Goal: Task Accomplishment & Management: Complete application form

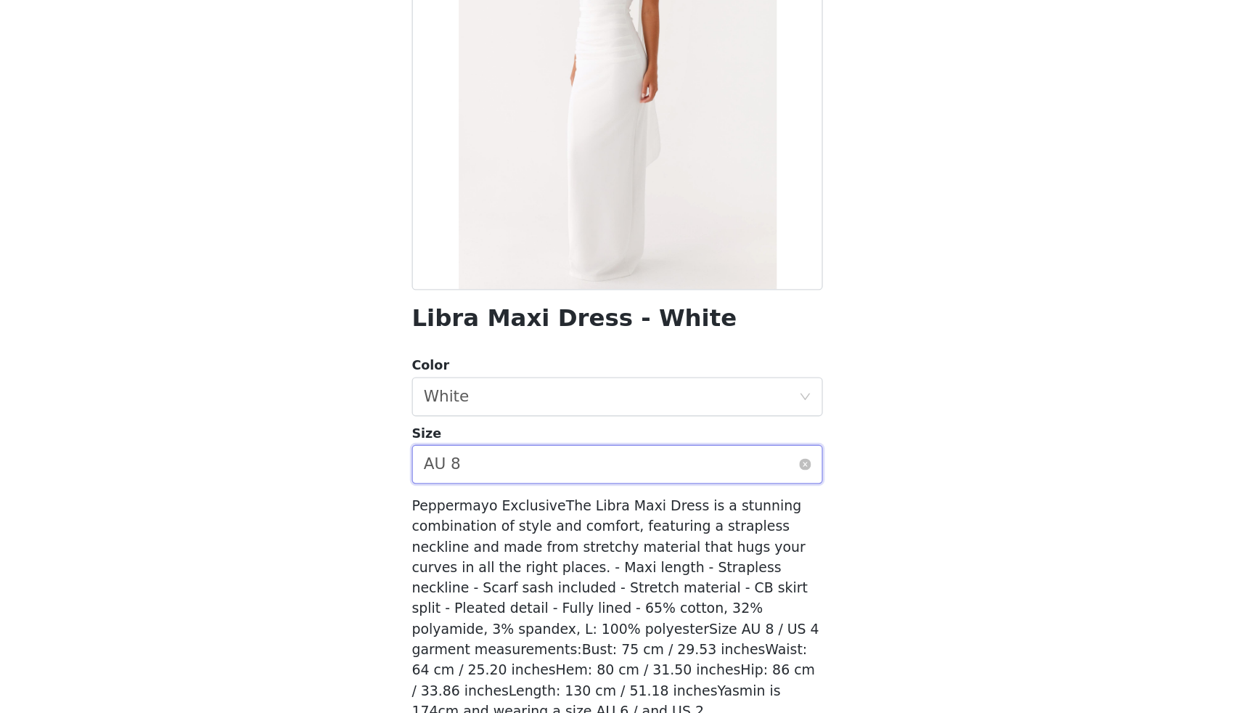
click at [564, 524] on div "Select size AU 8" at bounding box center [616, 529] width 278 height 28
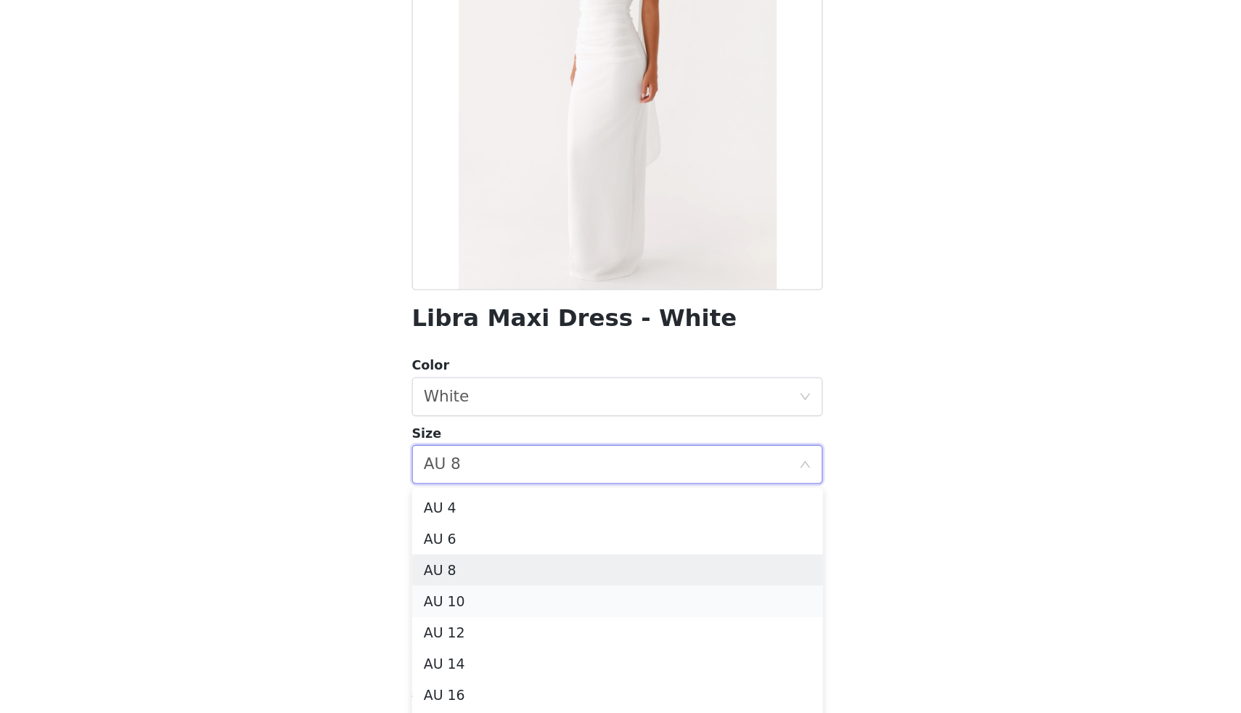
click at [521, 631] on li "AU 10" at bounding box center [620, 629] width 305 height 23
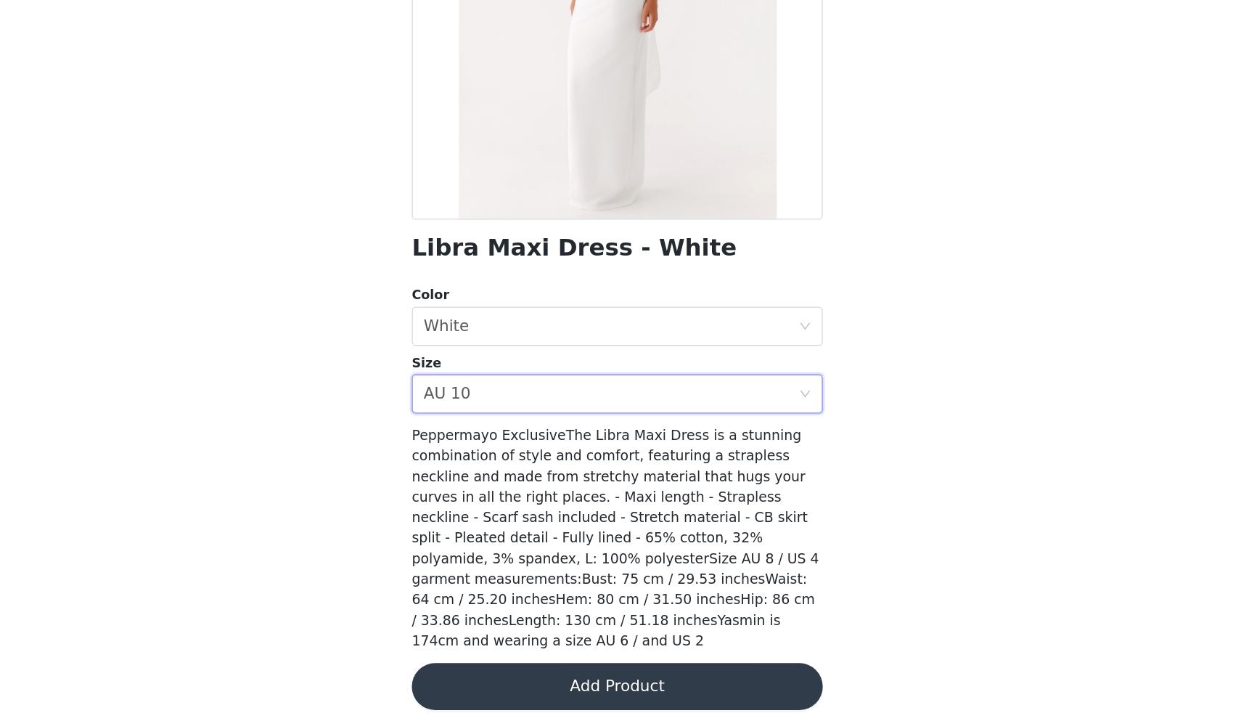
click at [606, 676] on button "Add Product" at bounding box center [620, 693] width 305 height 35
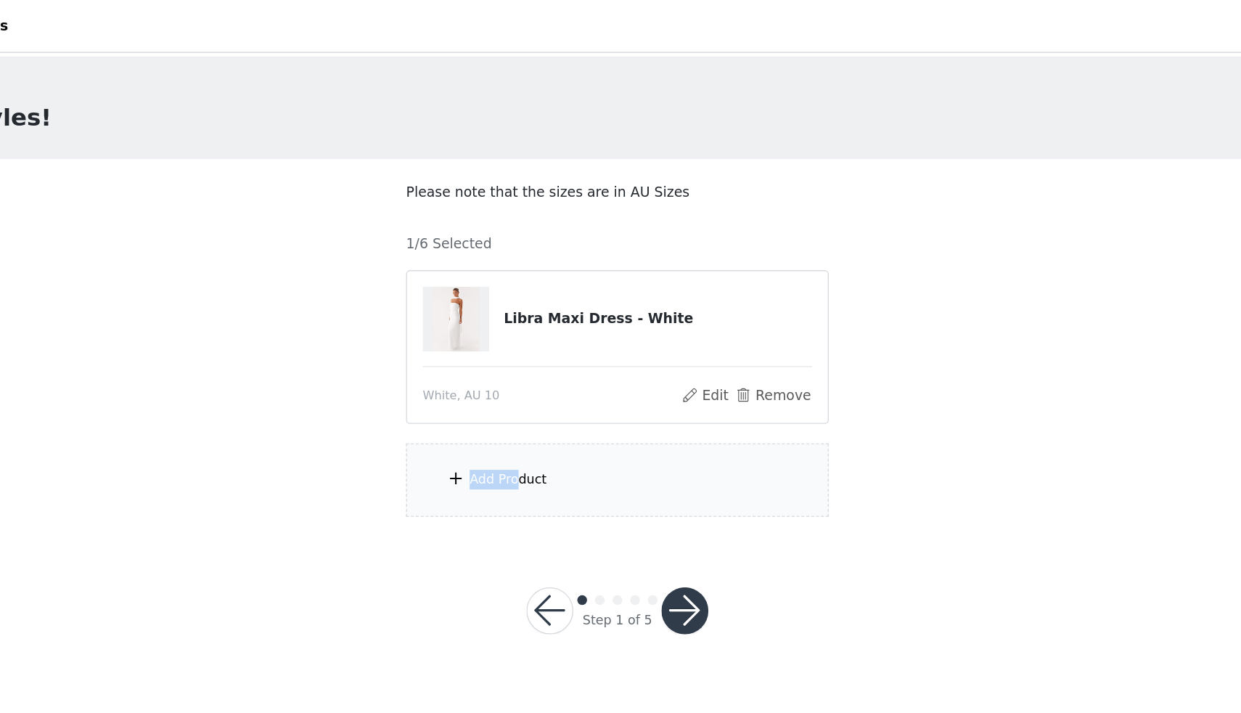
click at [548, 348] on div "Add Product" at bounding box center [539, 355] width 57 height 15
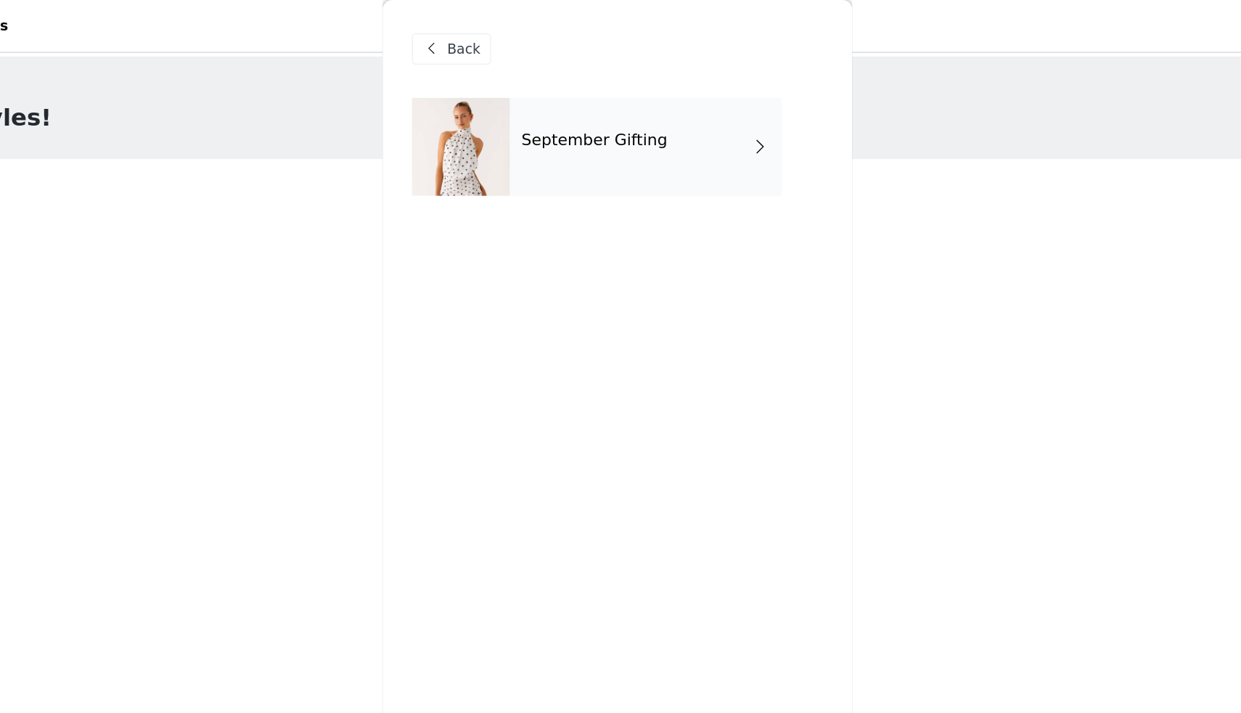
click at [618, 133] on div "September Gifting" at bounding box center [642, 109] width 202 height 73
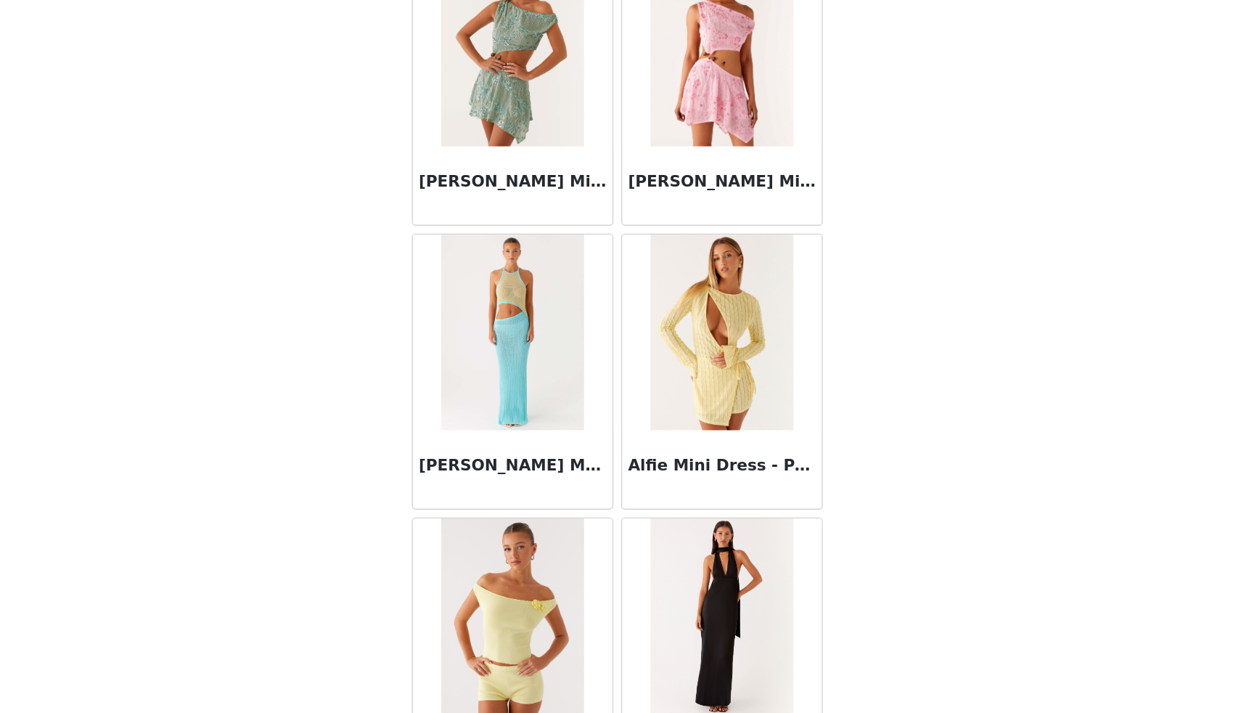
scroll to position [1508, 0]
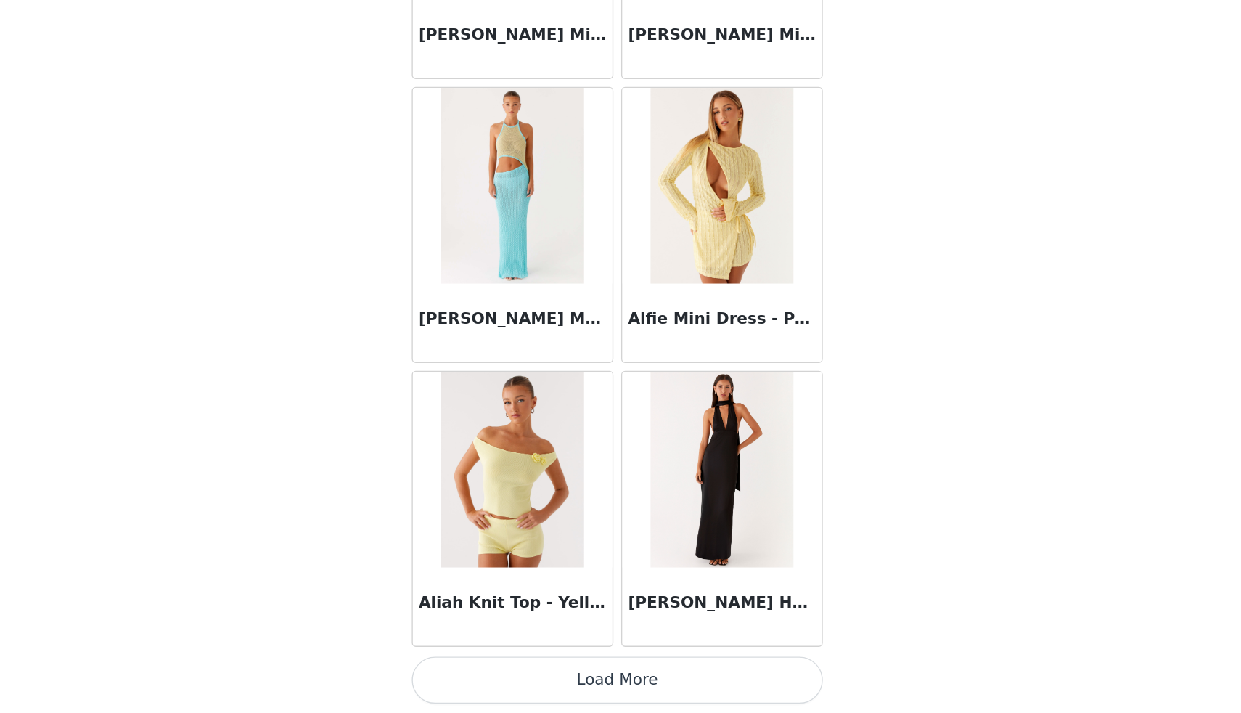
click at [652, 682] on button "Load More" at bounding box center [620, 688] width 305 height 35
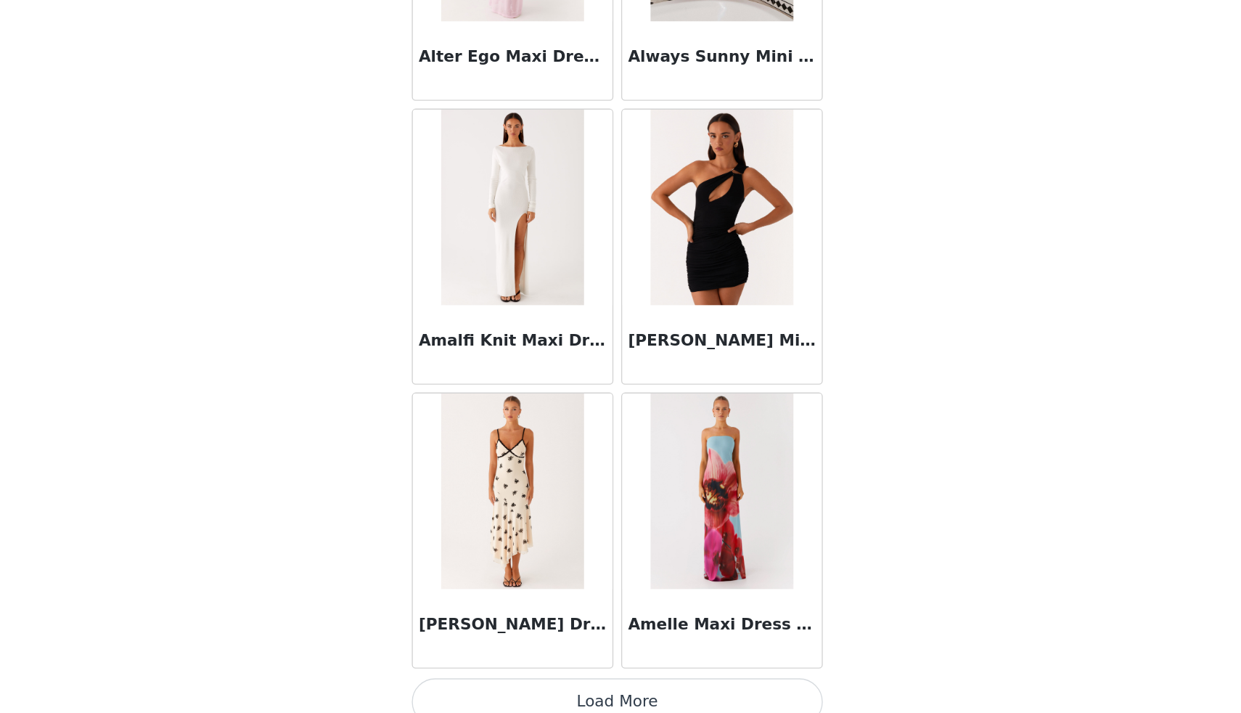
scroll to position [3614, 0]
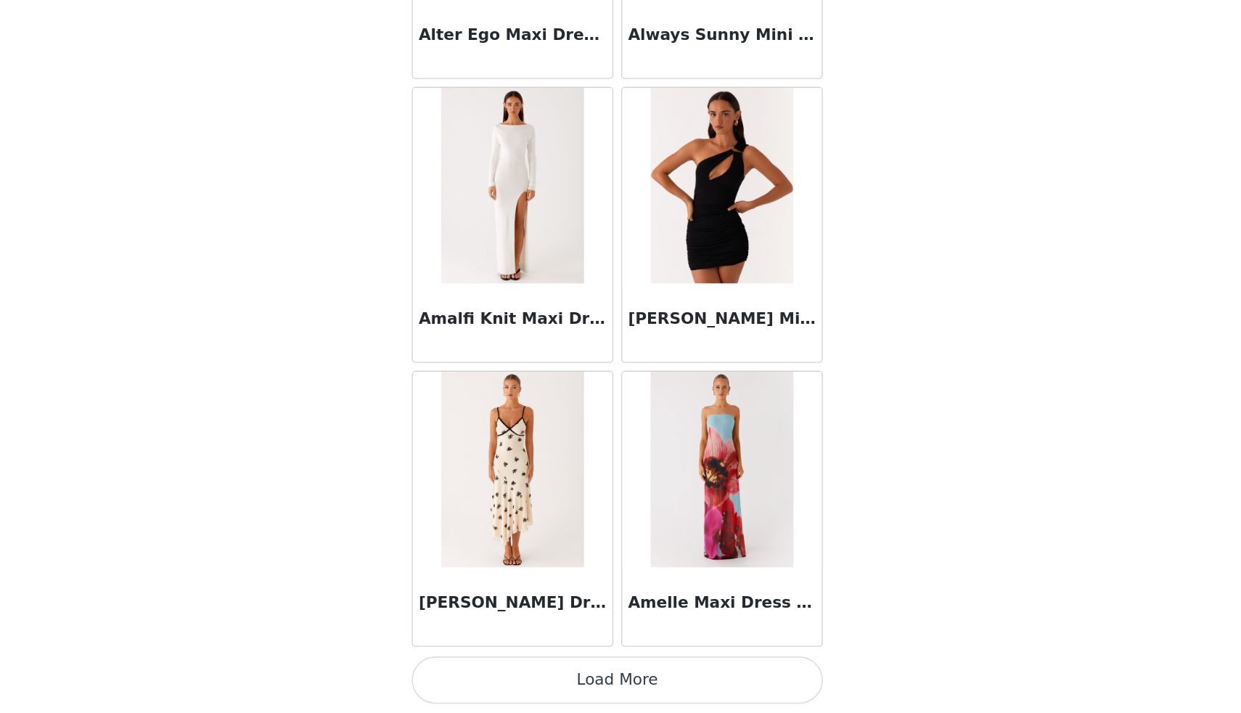
click at [660, 687] on button "Load More" at bounding box center [620, 688] width 305 height 35
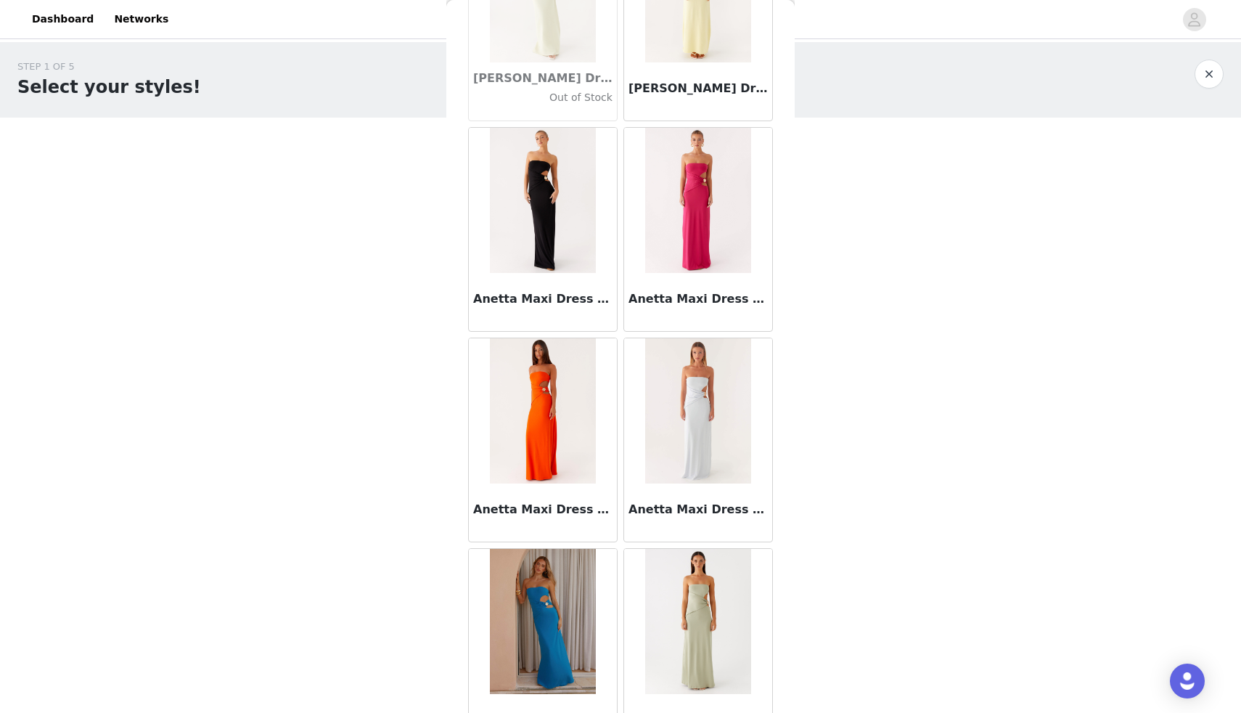
scroll to position [5719, 0]
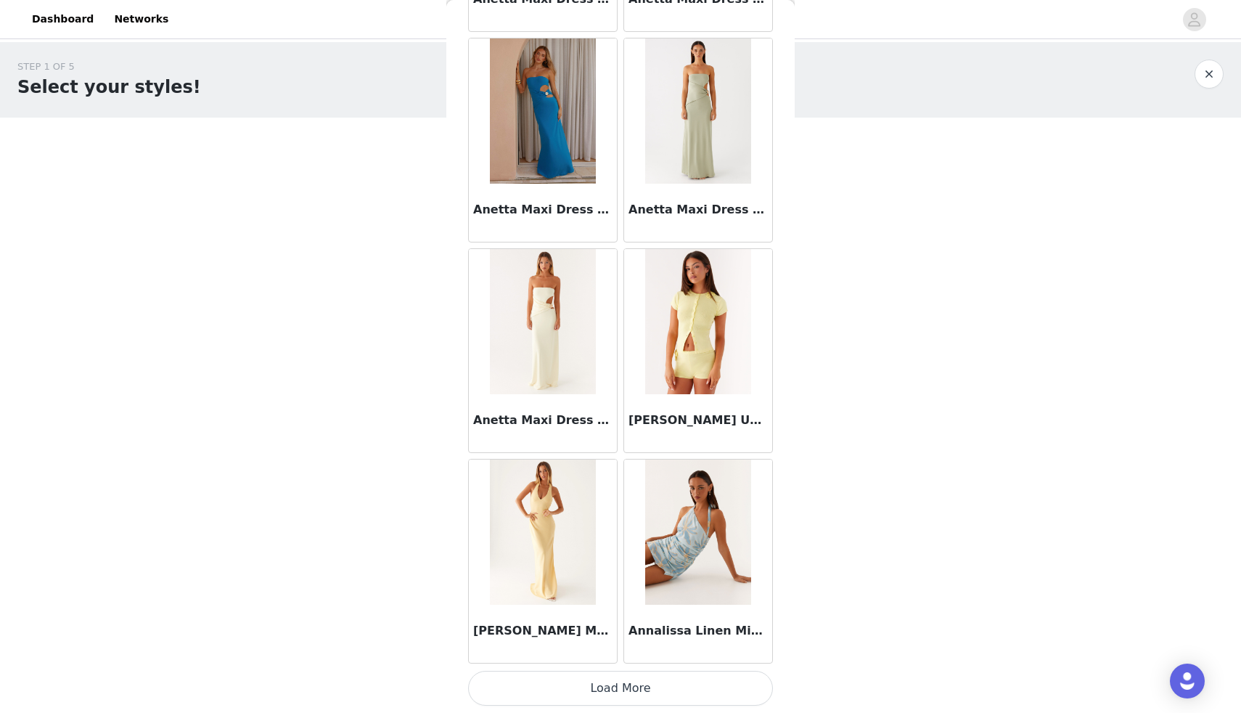
click at [564, 703] on button "Load More" at bounding box center [620, 688] width 305 height 35
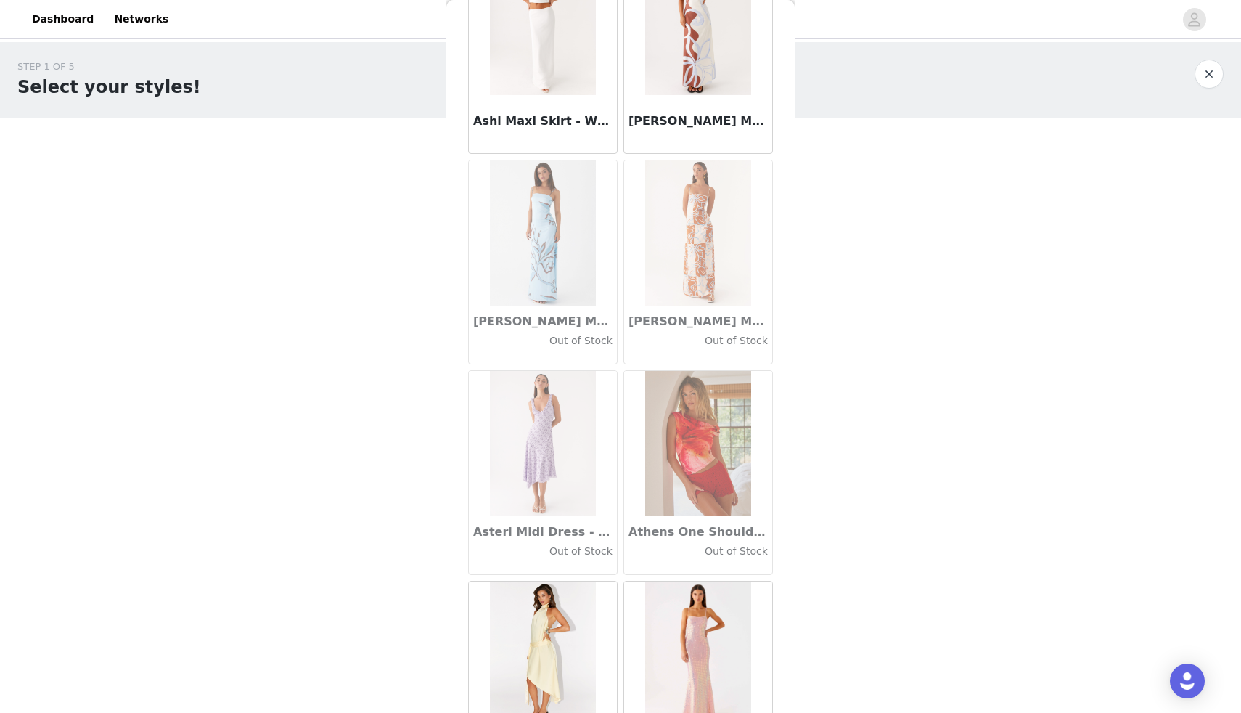
scroll to position [7824, 0]
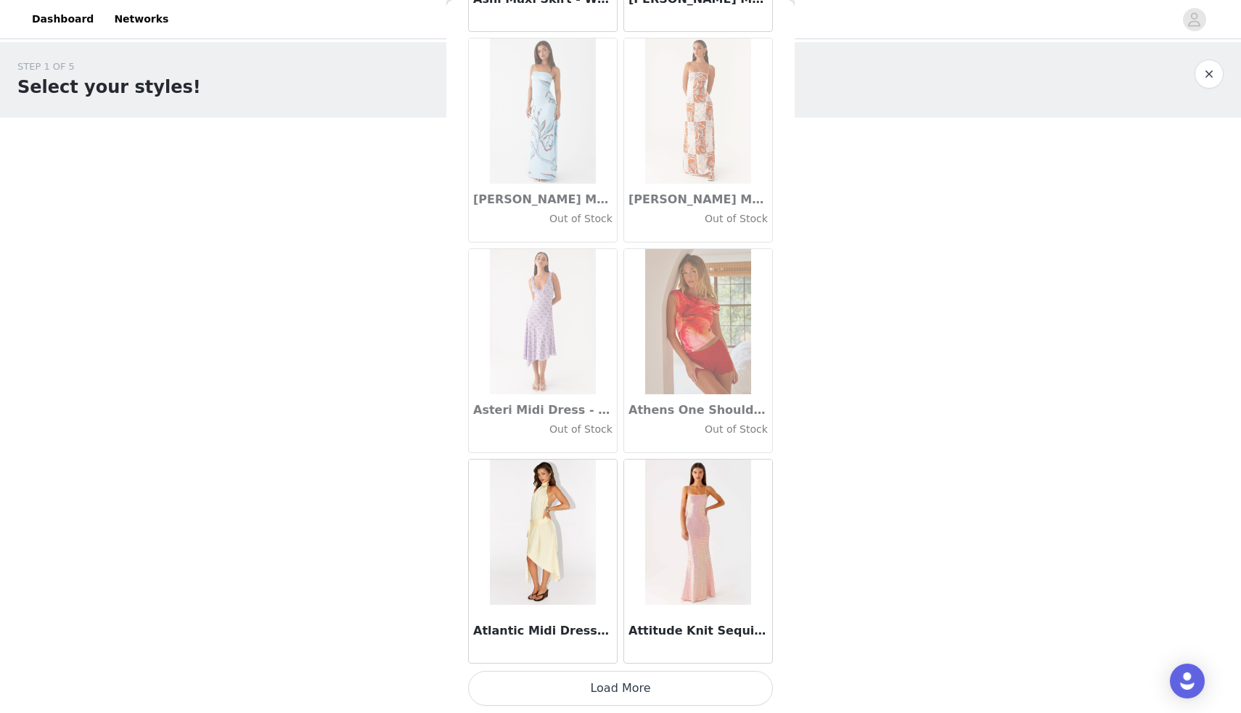
click at [571, 691] on button "Load More" at bounding box center [620, 688] width 305 height 35
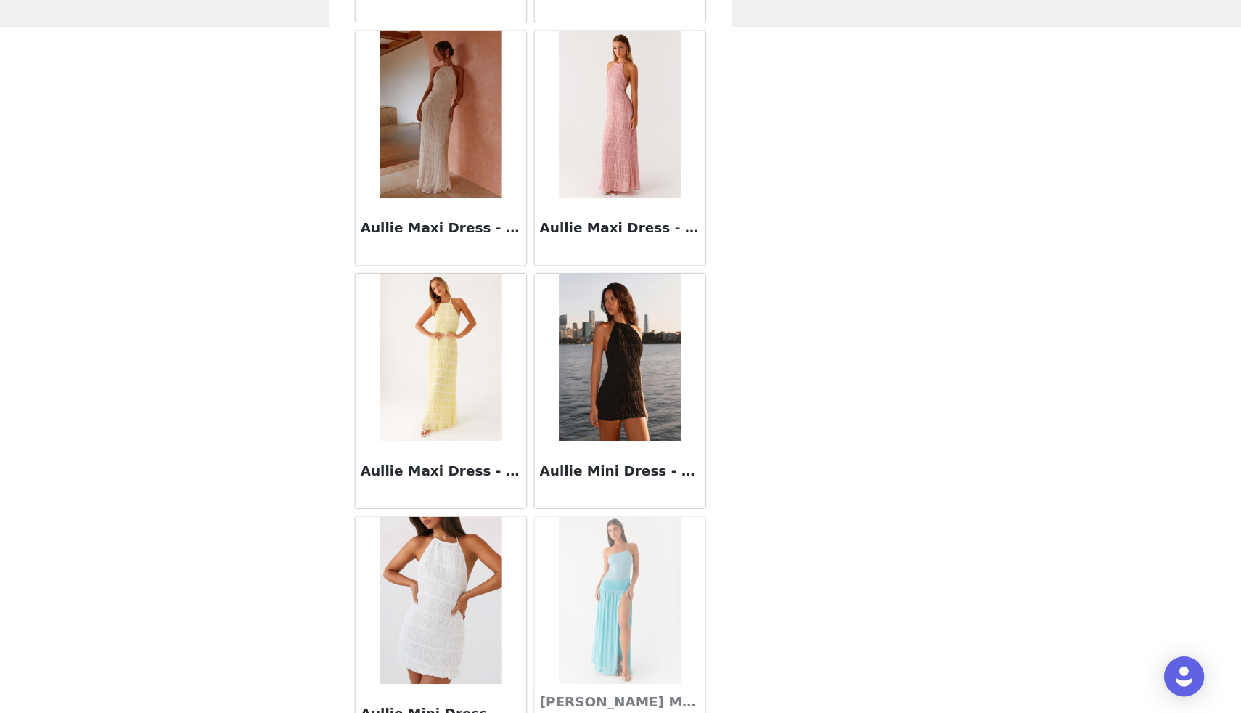
scroll to position [0, 0]
click at [963, 434] on div "STEP 1 OF 5 Select your styles! Please note that the sizes are in AU Sizes 1/6 …" at bounding box center [620, 273] width 1241 height 463
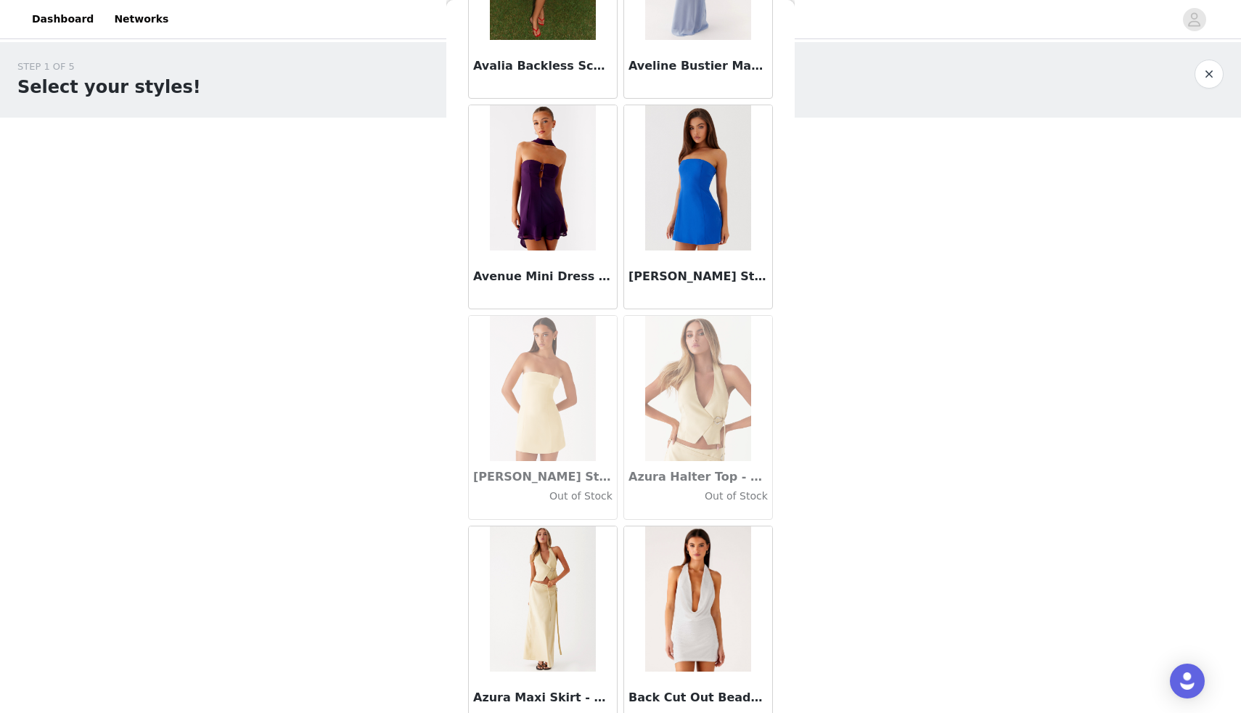
scroll to position [9929, 0]
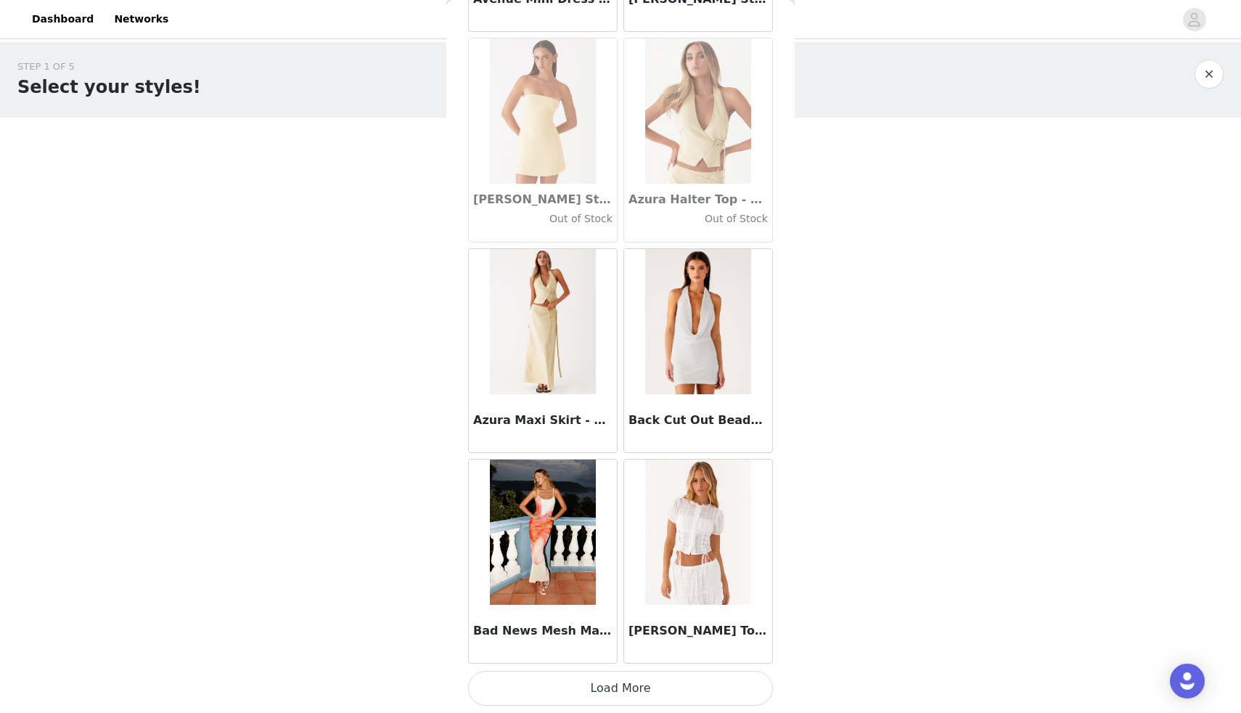
click at [634, 693] on button "Load More" at bounding box center [620, 688] width 305 height 35
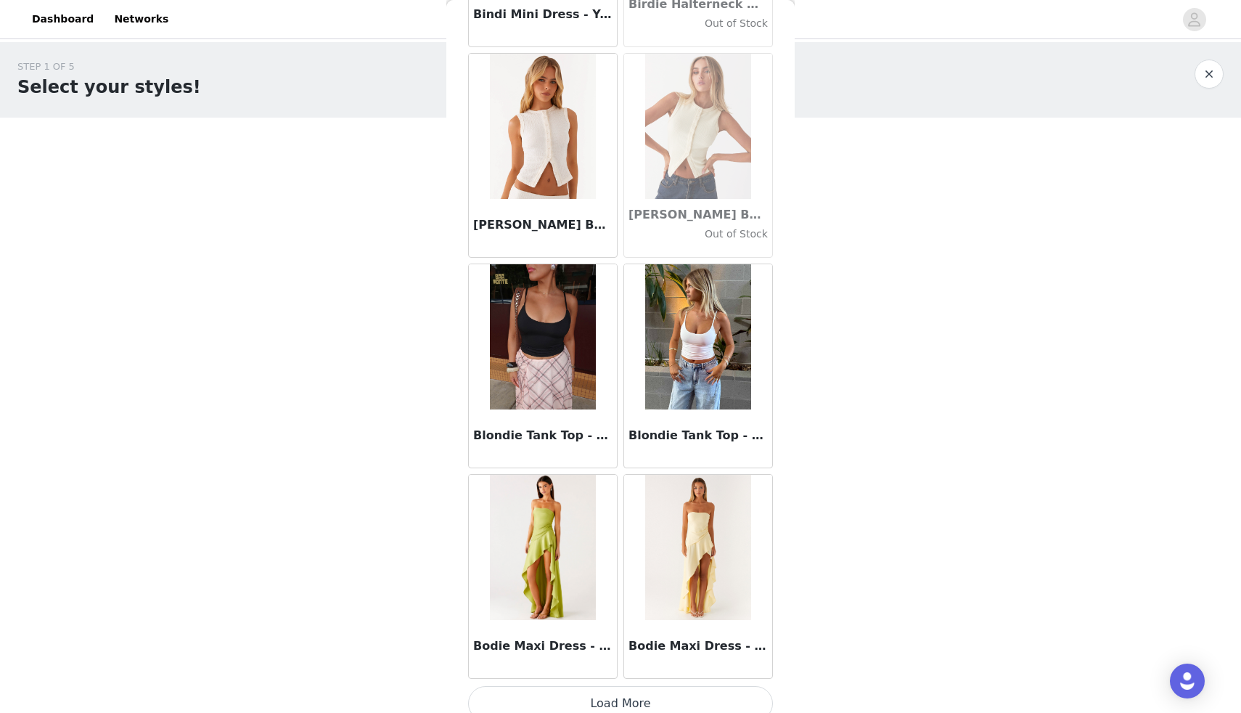
scroll to position [12035, 0]
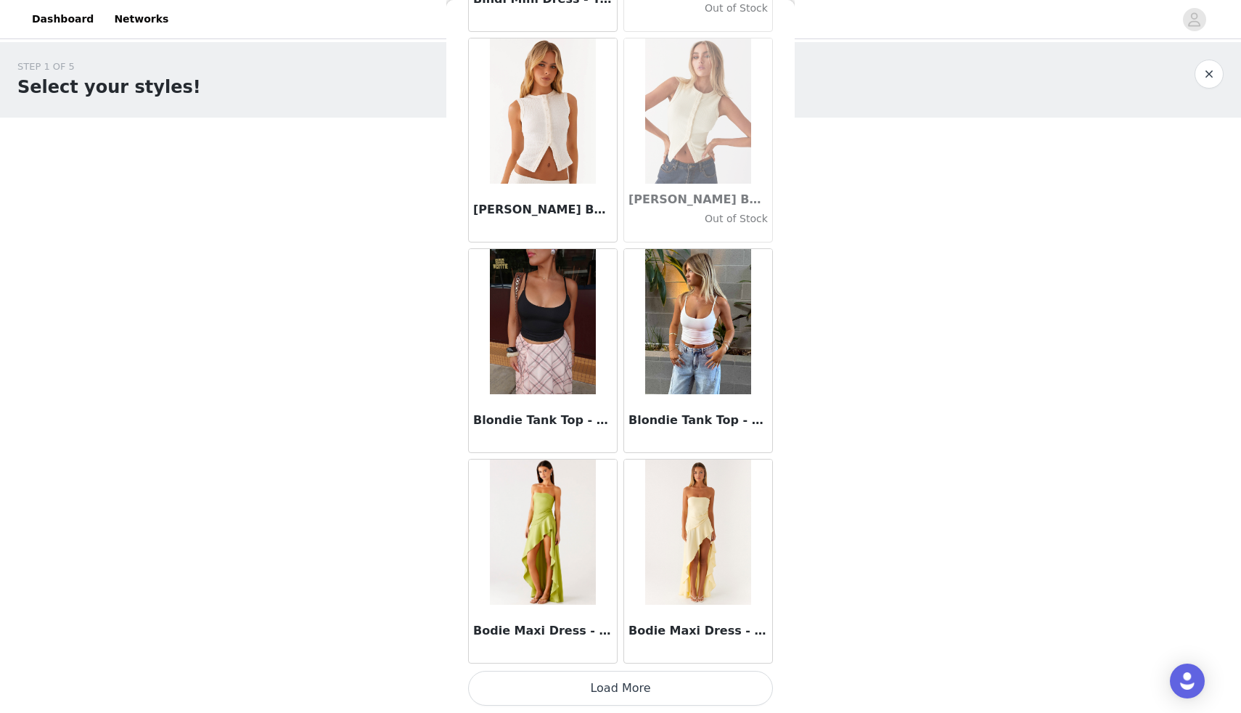
click at [607, 685] on button "Load More" at bounding box center [620, 688] width 305 height 35
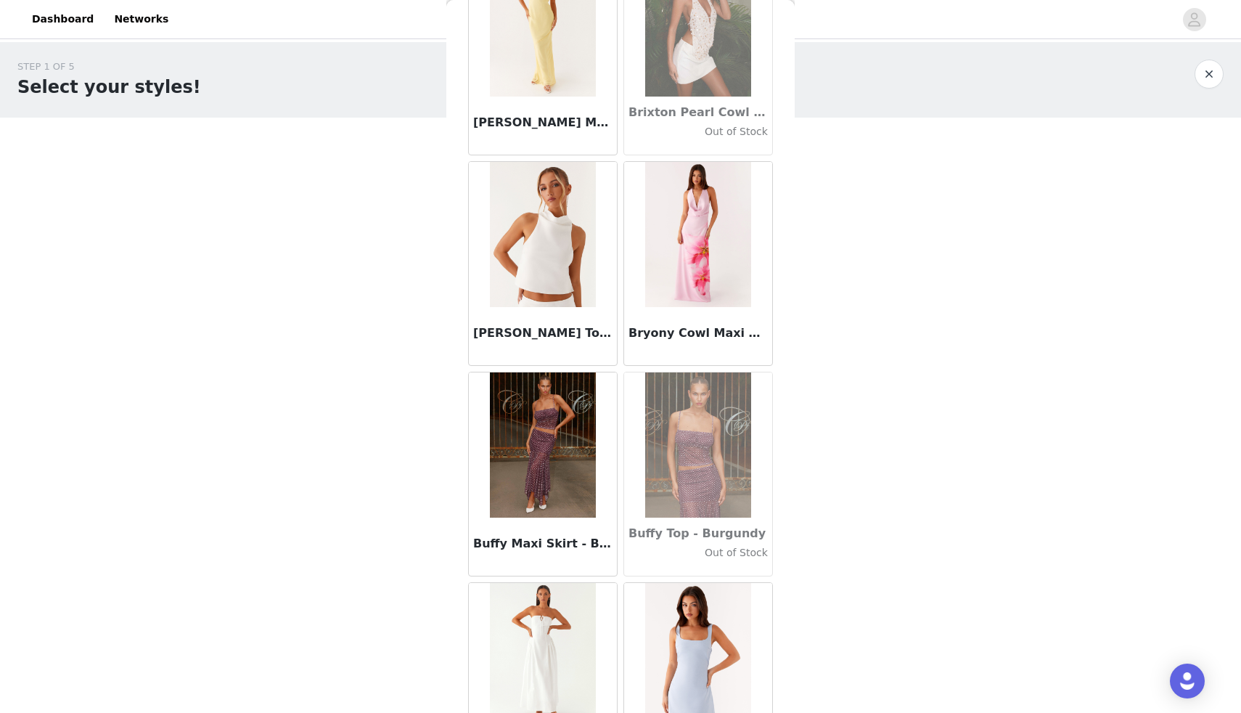
scroll to position [14140, 0]
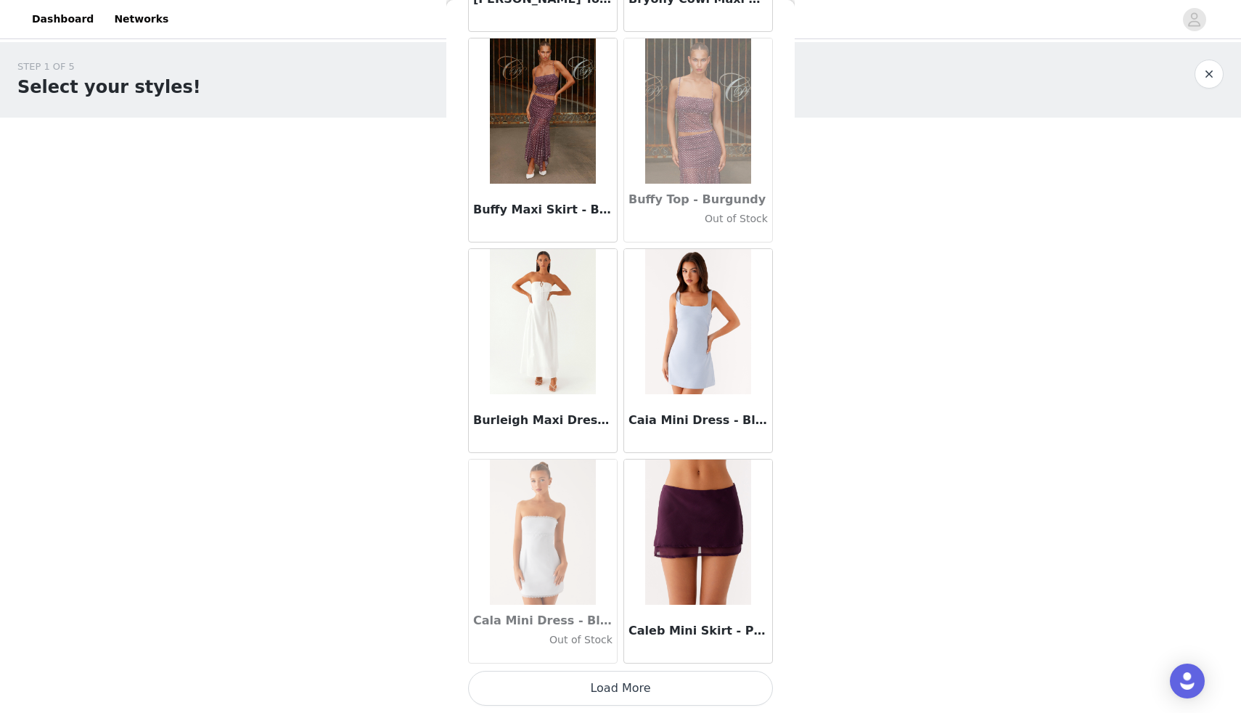
click at [610, 685] on button "Load More" at bounding box center [620, 688] width 305 height 35
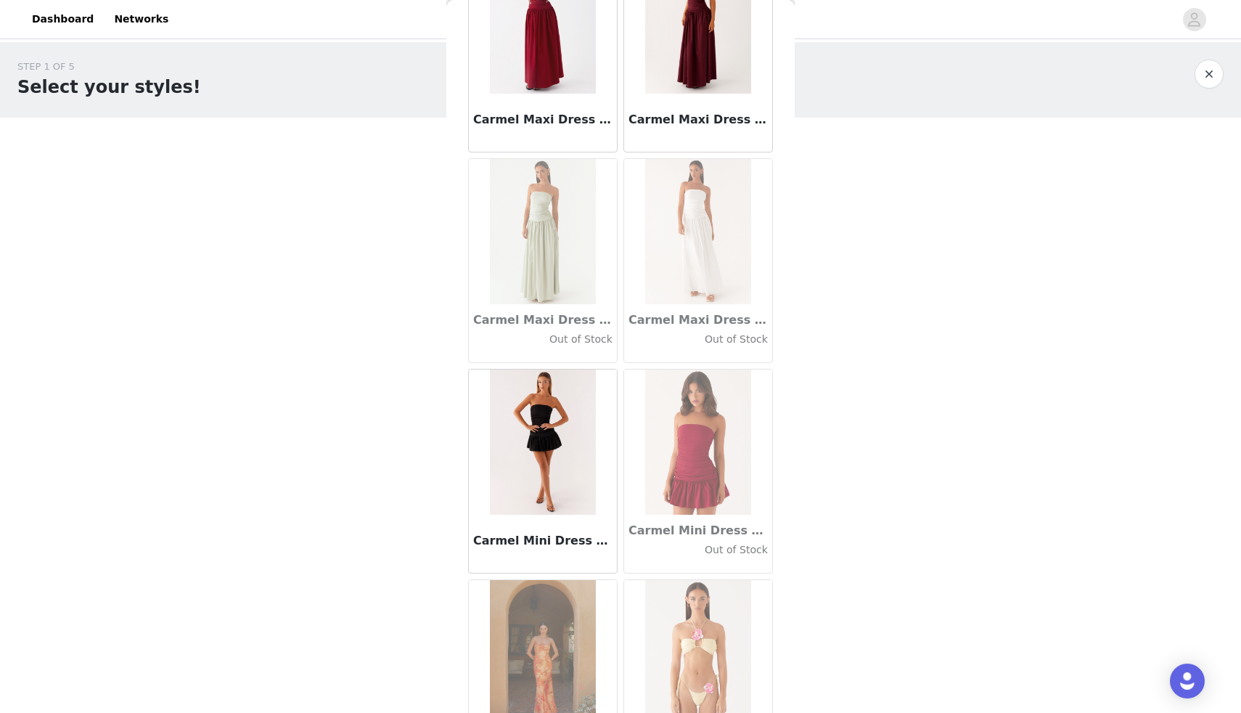
scroll to position [16245, 0]
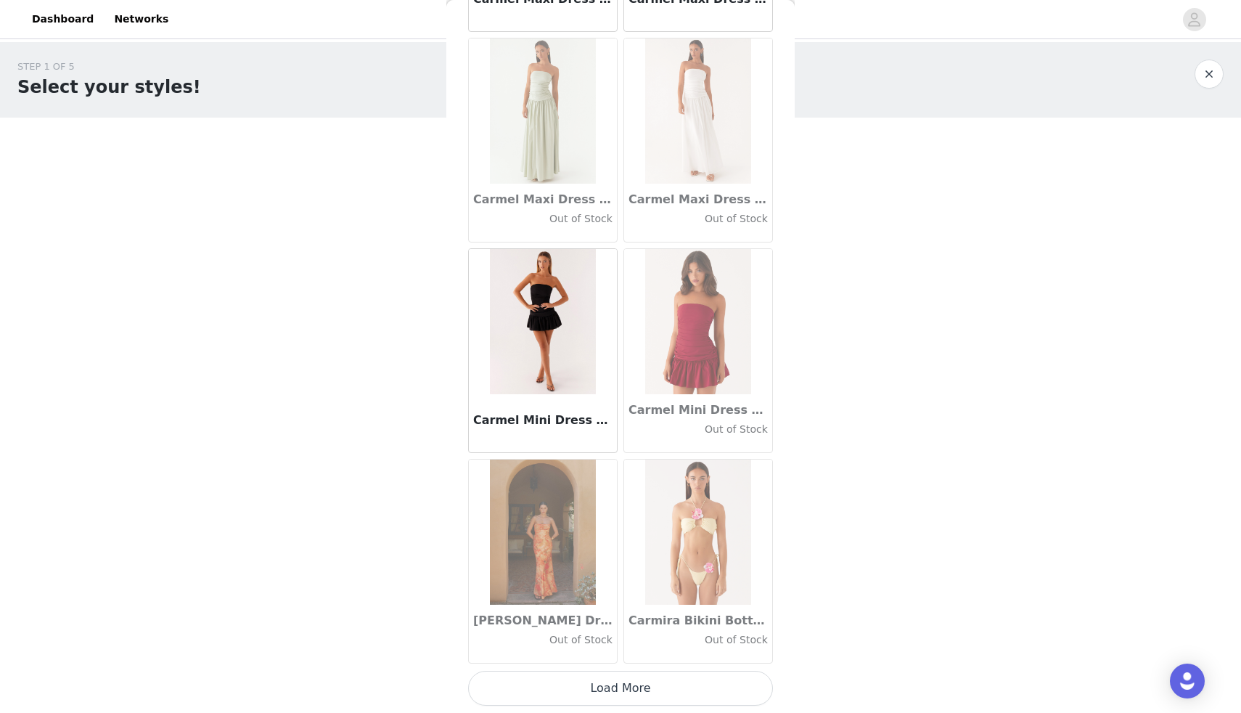
click at [607, 691] on button "Load More" at bounding box center [620, 688] width 305 height 35
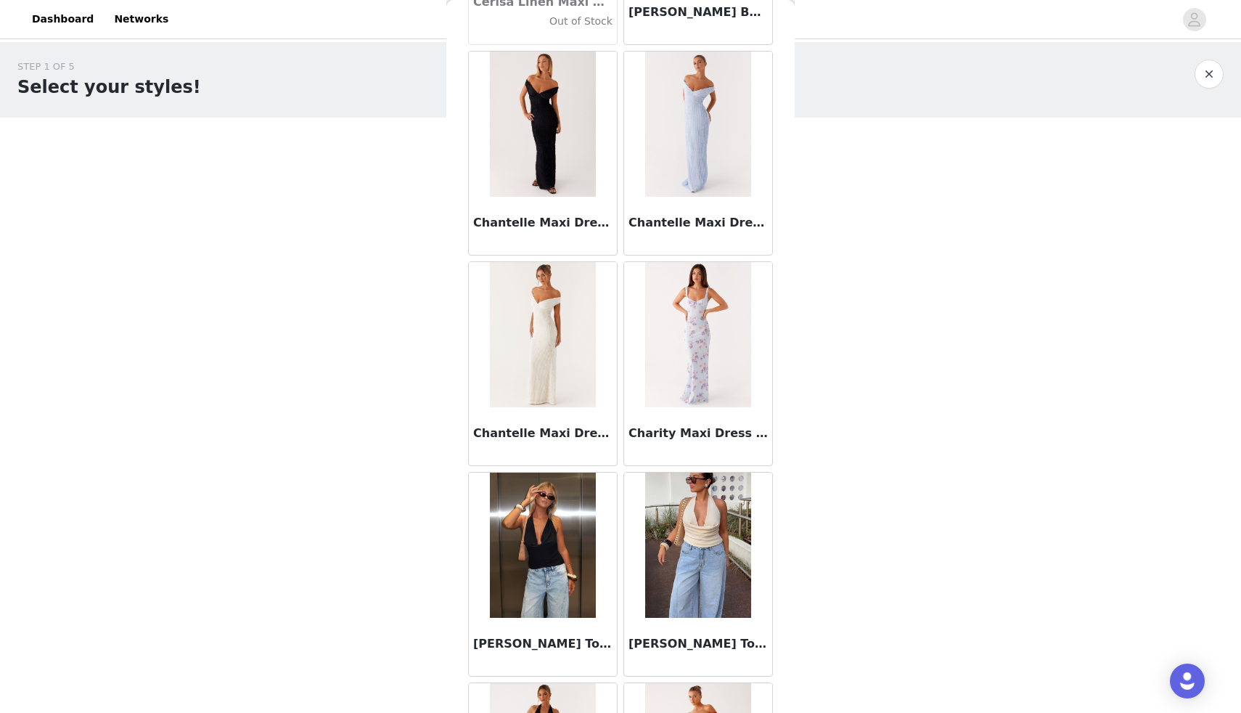
scroll to position [18350, 0]
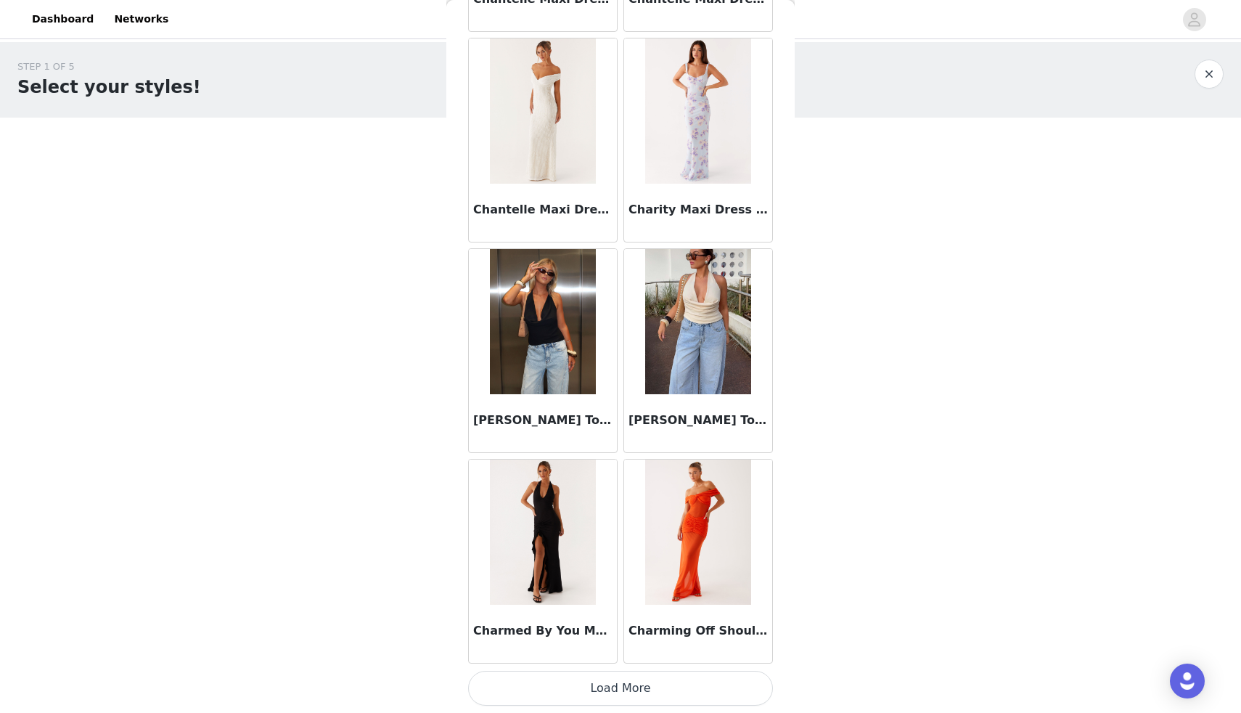
click at [586, 686] on button "Load More" at bounding box center [620, 688] width 305 height 35
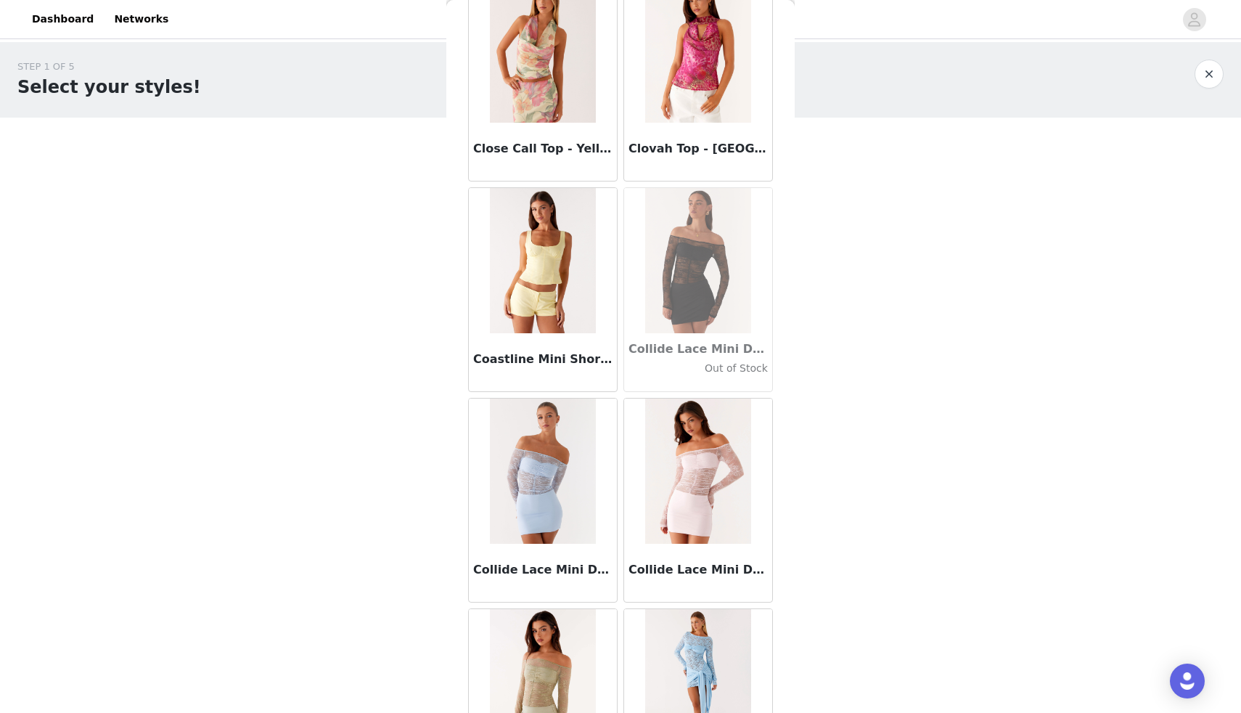
scroll to position [20455, 0]
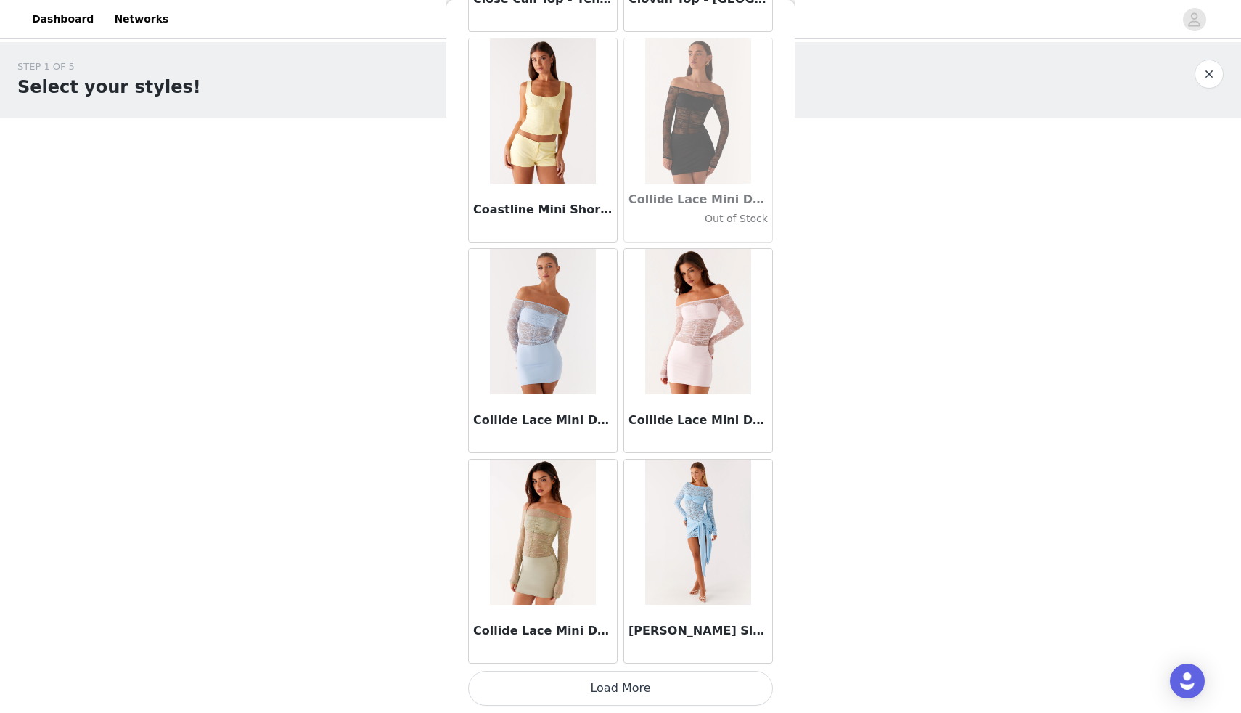
click at [627, 687] on button "Load More" at bounding box center [620, 688] width 305 height 35
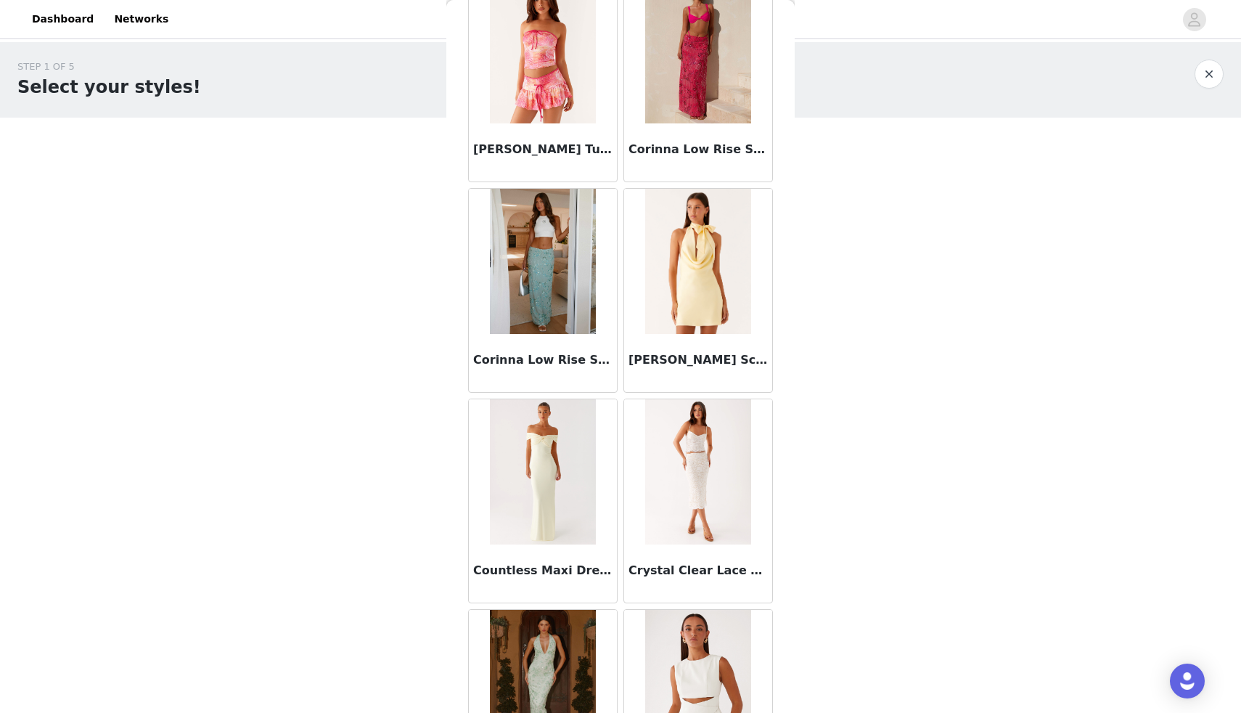
scroll to position [22561, 0]
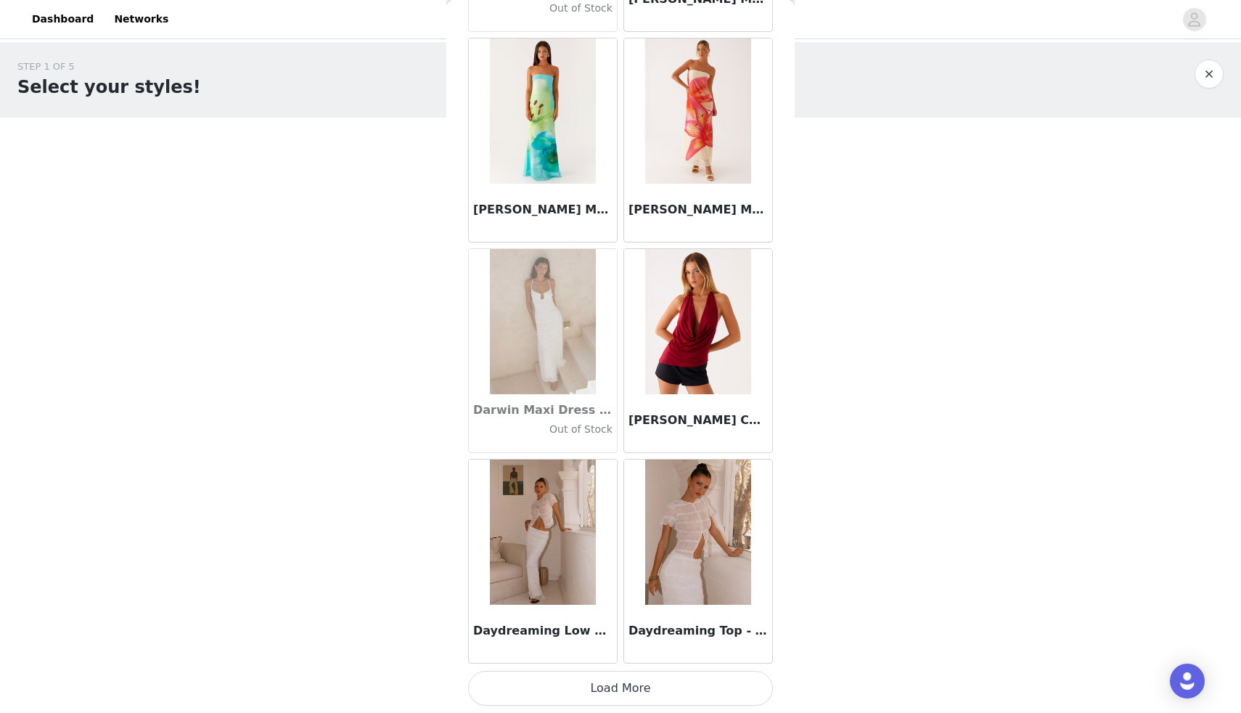
click at [648, 683] on button "Load More" at bounding box center [620, 688] width 305 height 35
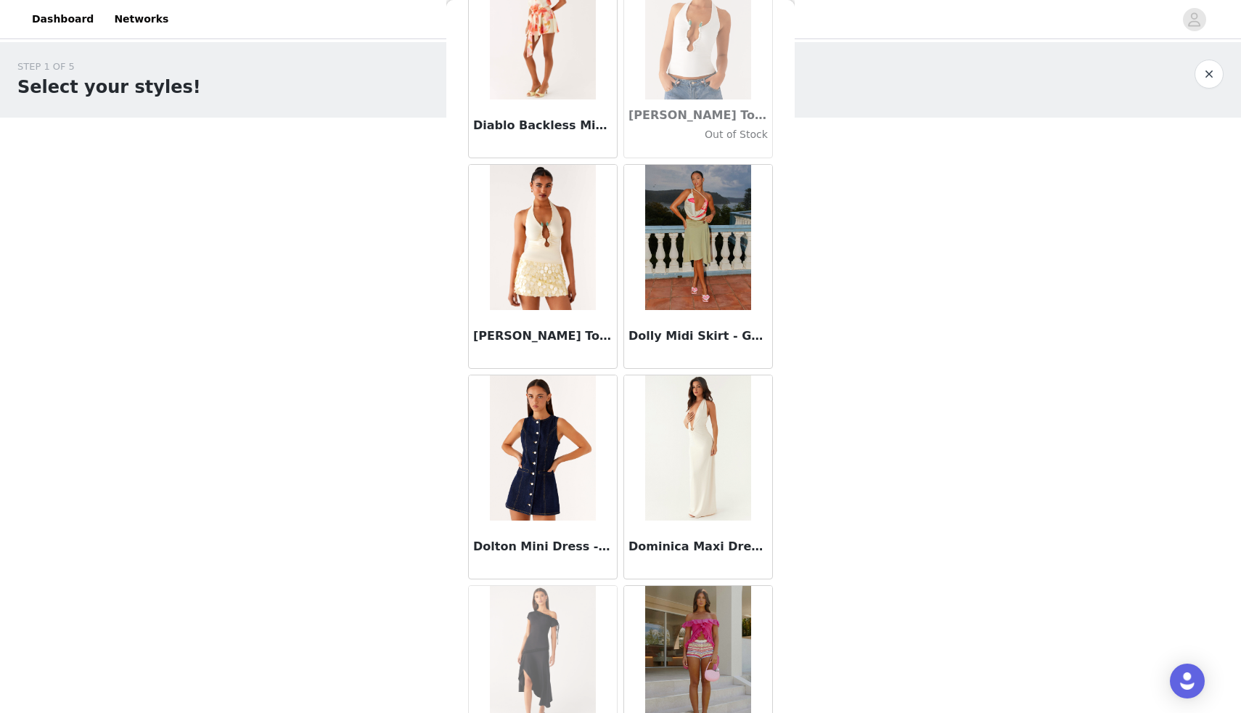
scroll to position [24666, 0]
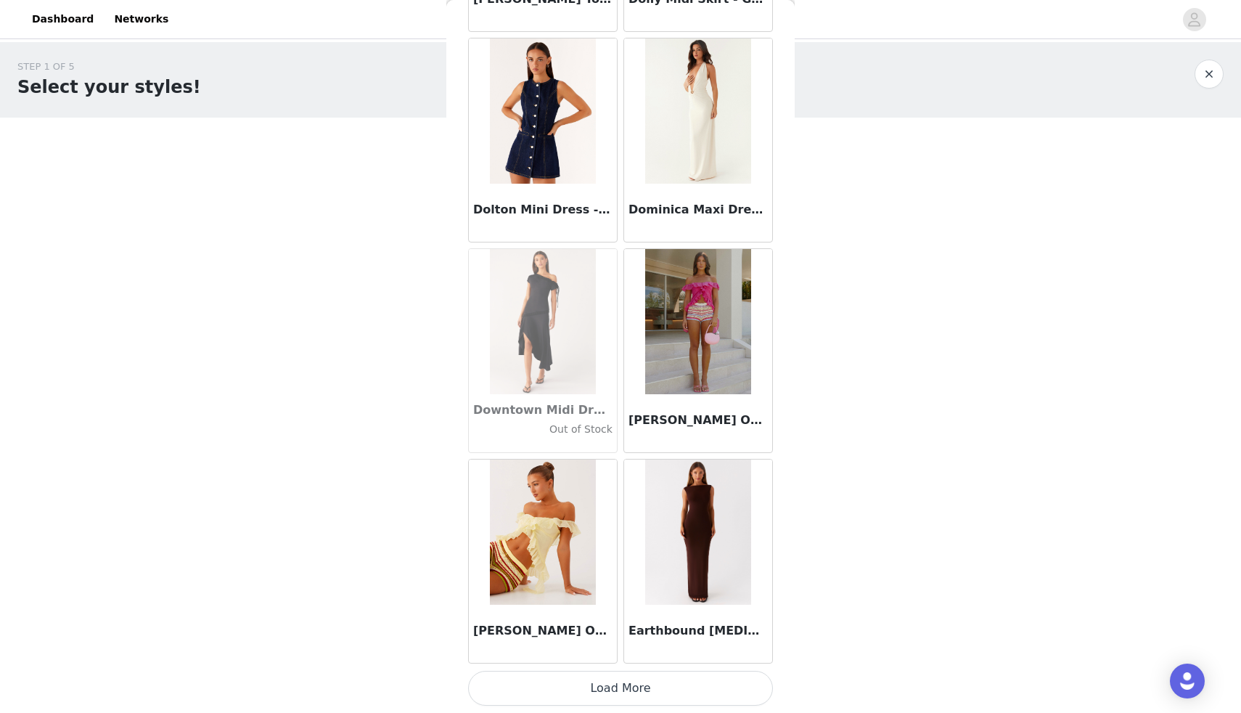
click at [611, 690] on button "Load More" at bounding box center [620, 688] width 305 height 35
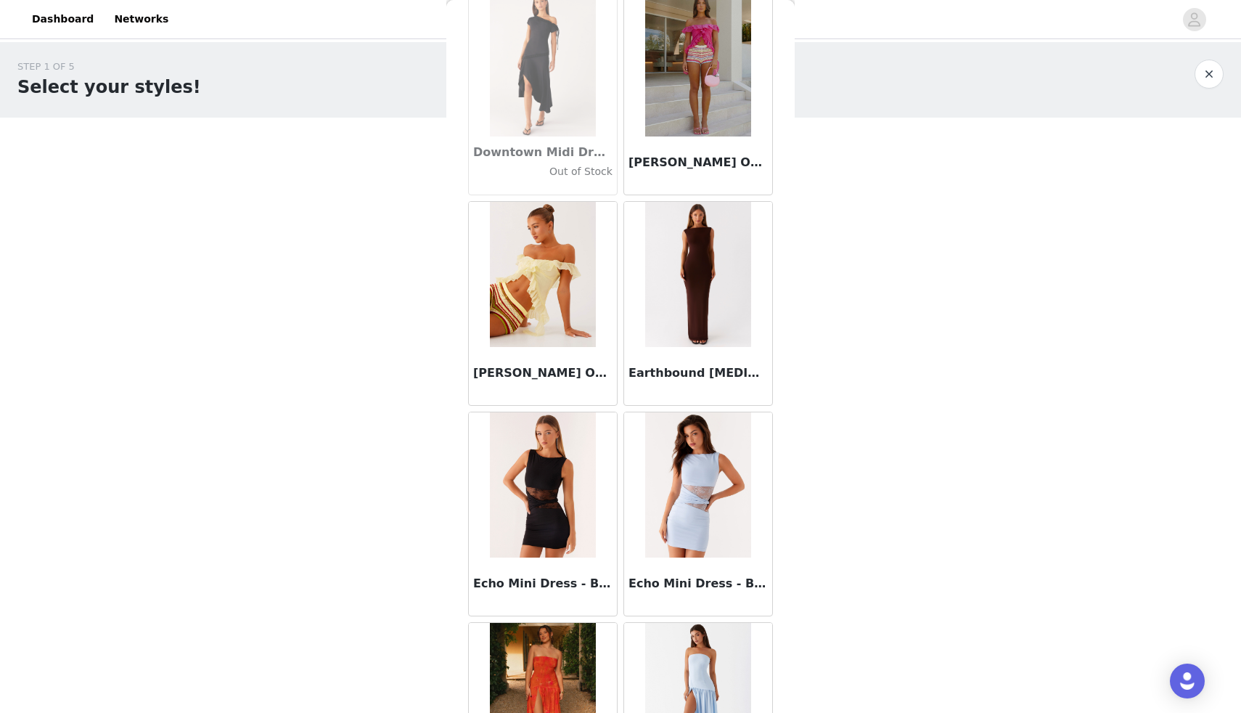
scroll to position [26771, 0]
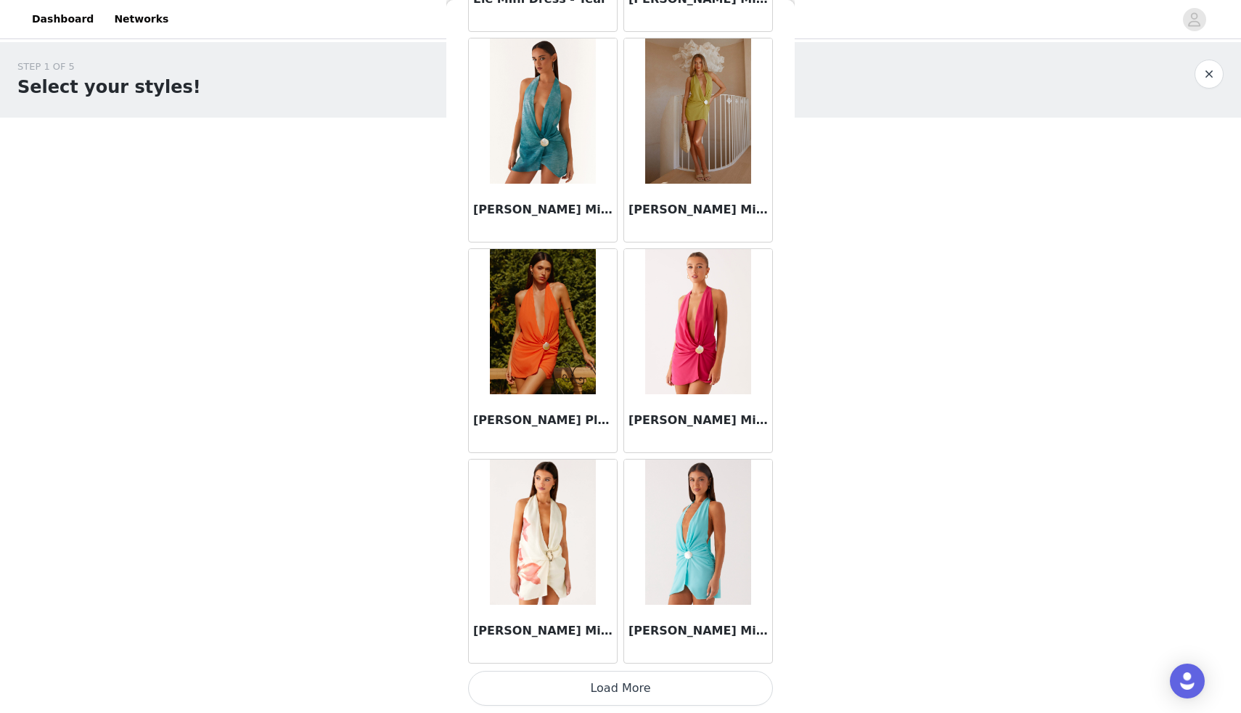
click at [717, 701] on button "Load More" at bounding box center [620, 688] width 305 height 35
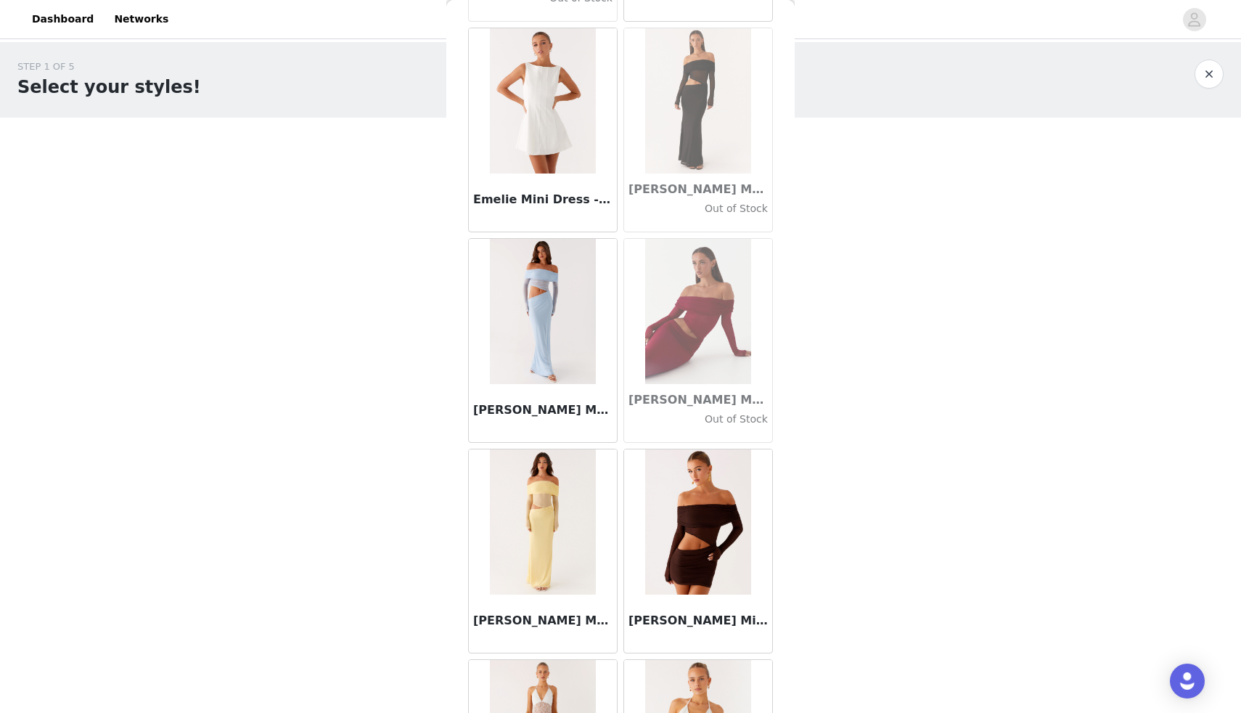
scroll to position [28876, 0]
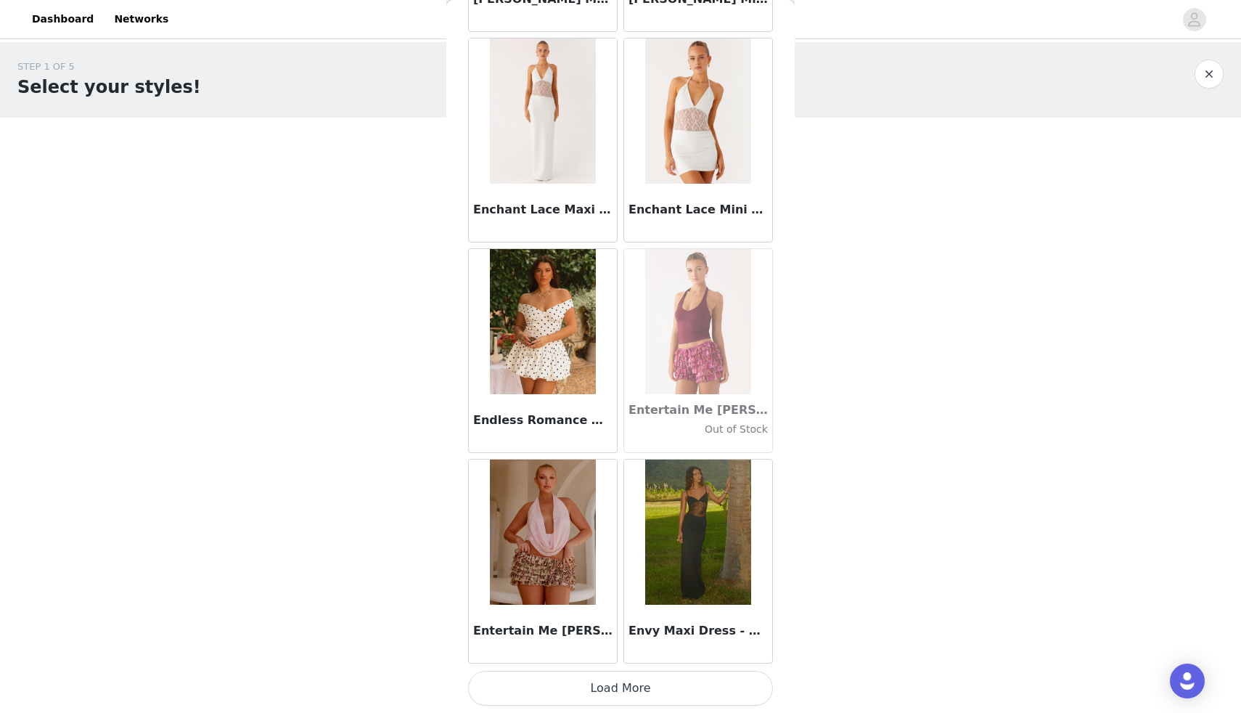
click at [706, 689] on button "Load More" at bounding box center [620, 688] width 305 height 35
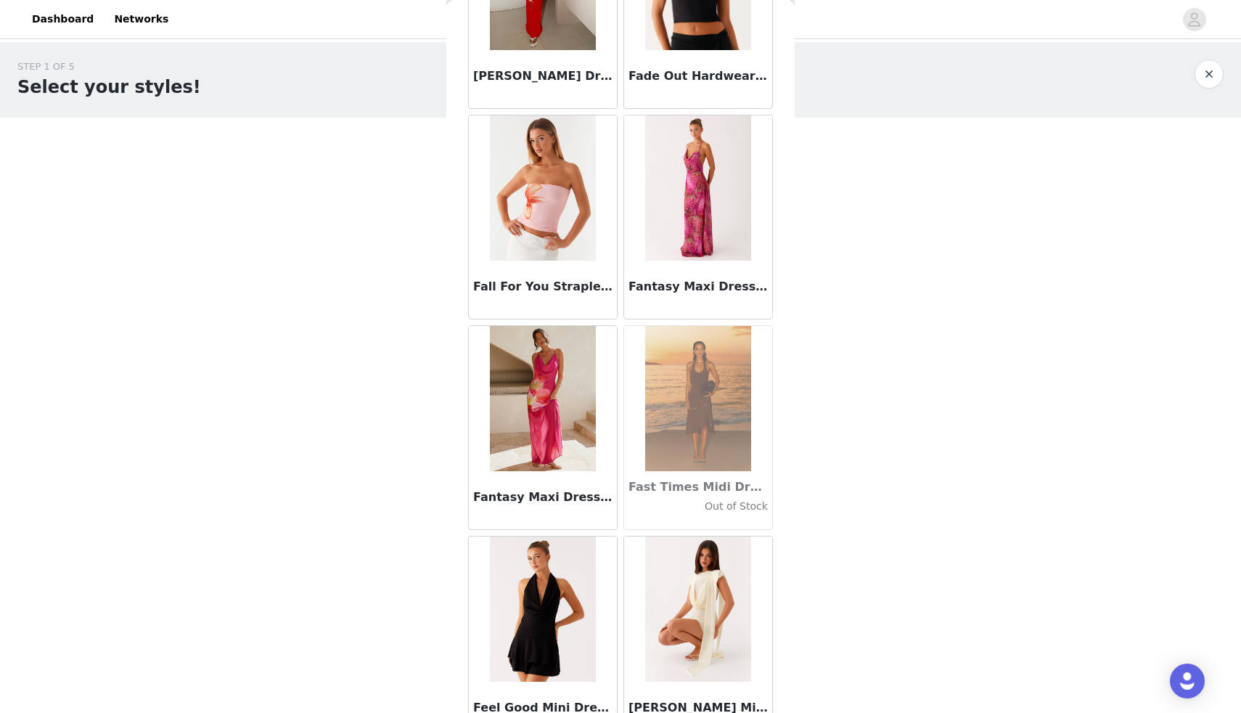
scroll to position [30981, 0]
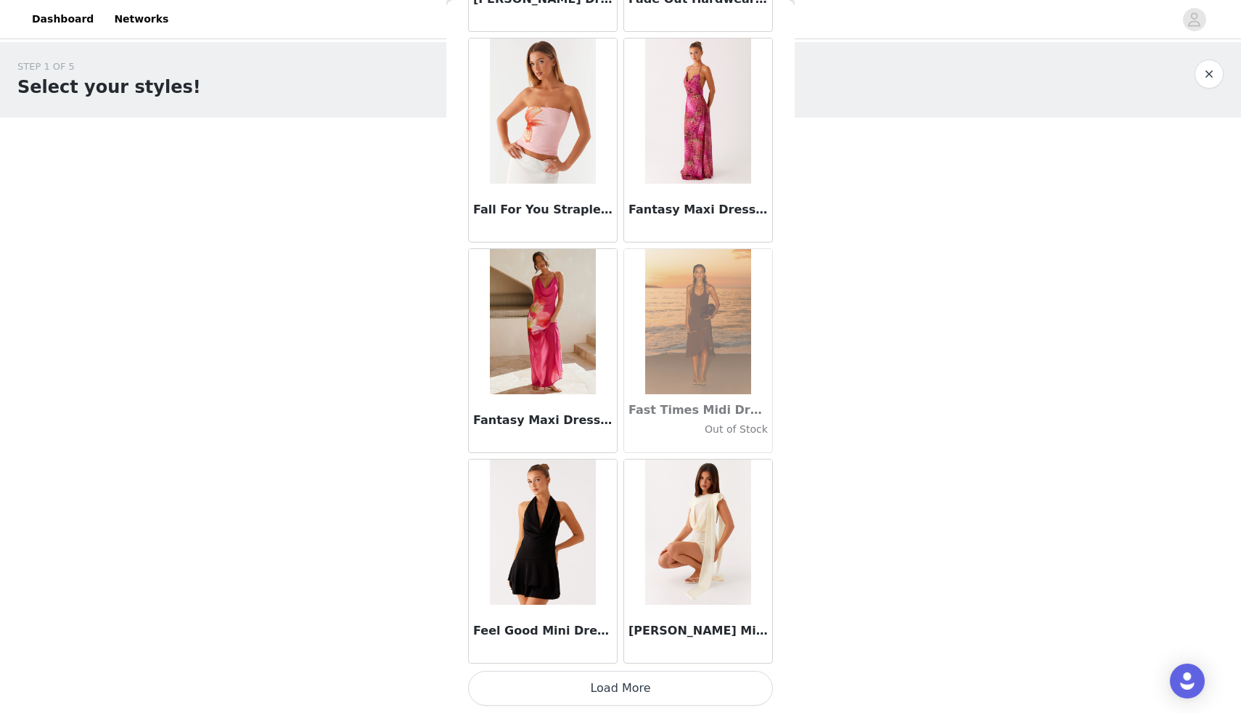
click at [646, 688] on button "Load More" at bounding box center [620, 688] width 305 height 35
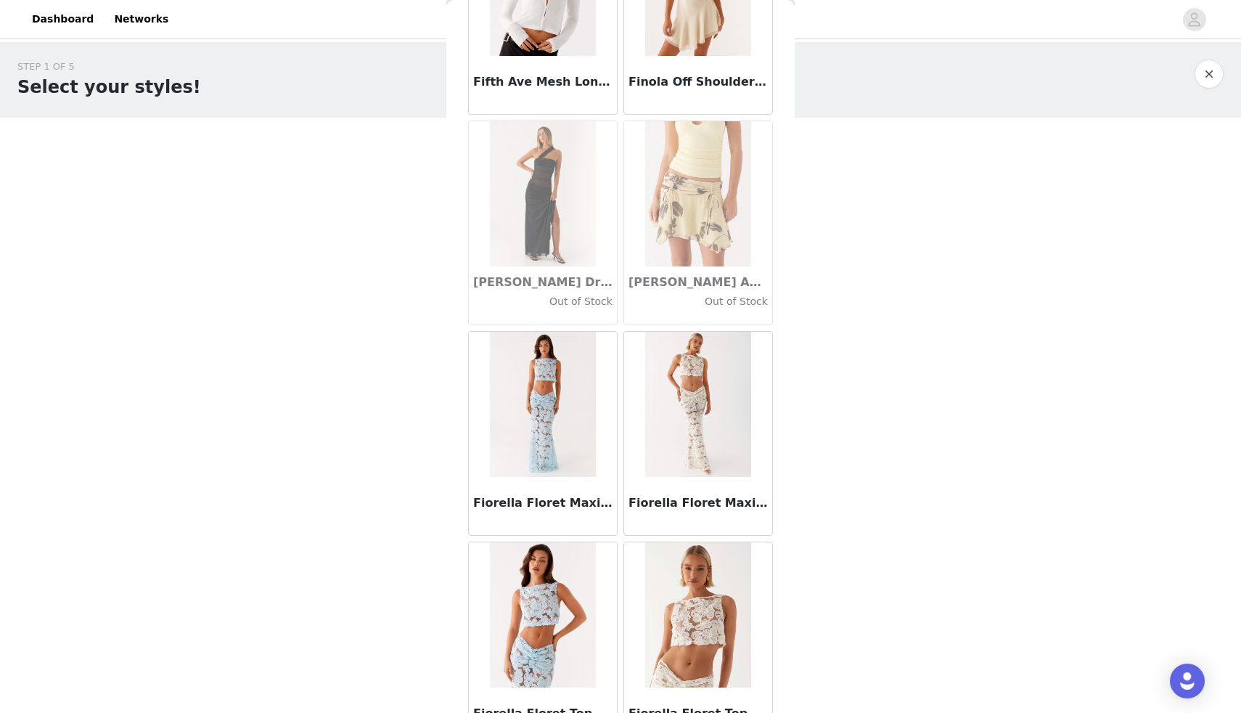
scroll to position [32189, 0]
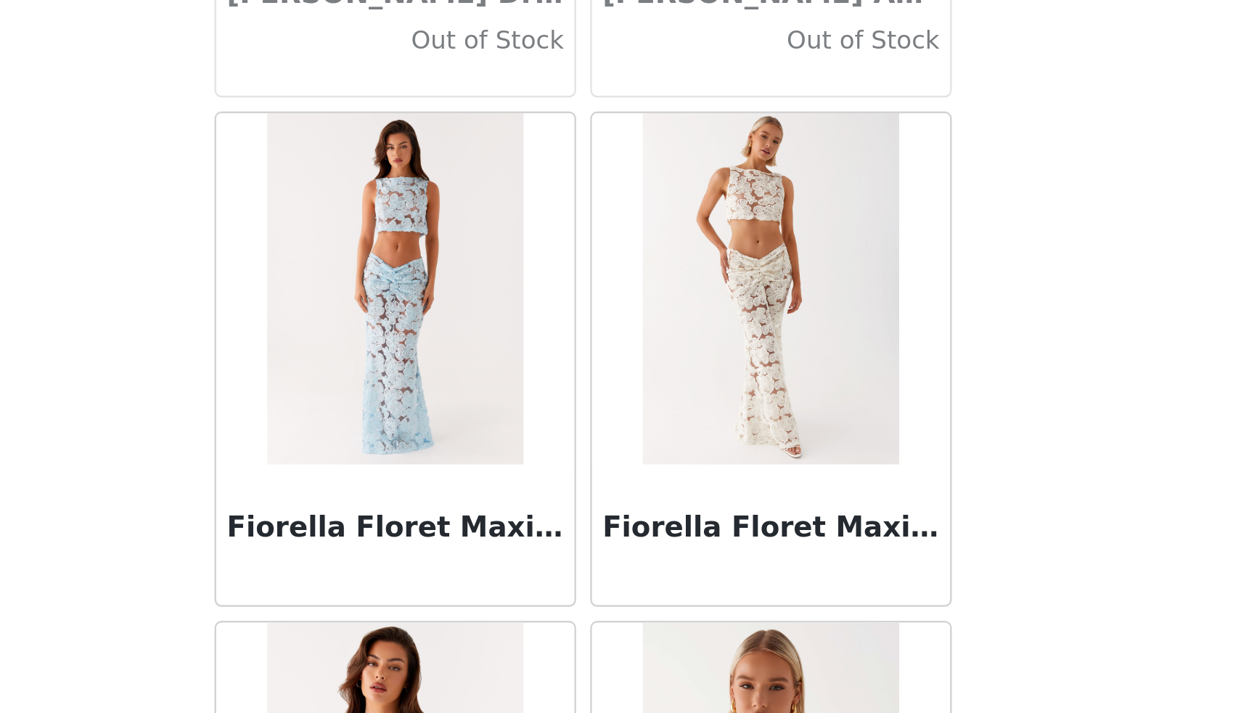
drag, startPoint x: 648, startPoint y: 440, endPoint x: 635, endPoint y: 410, distance: 32.2
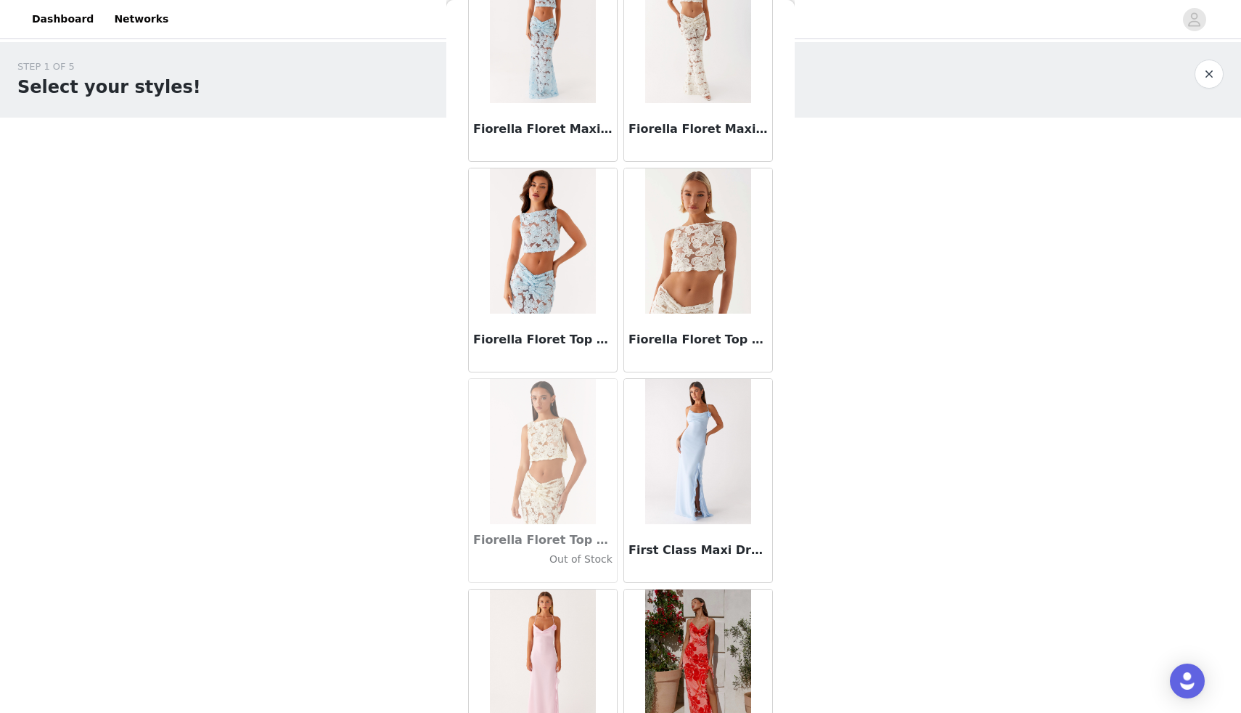
scroll to position [32569, 0]
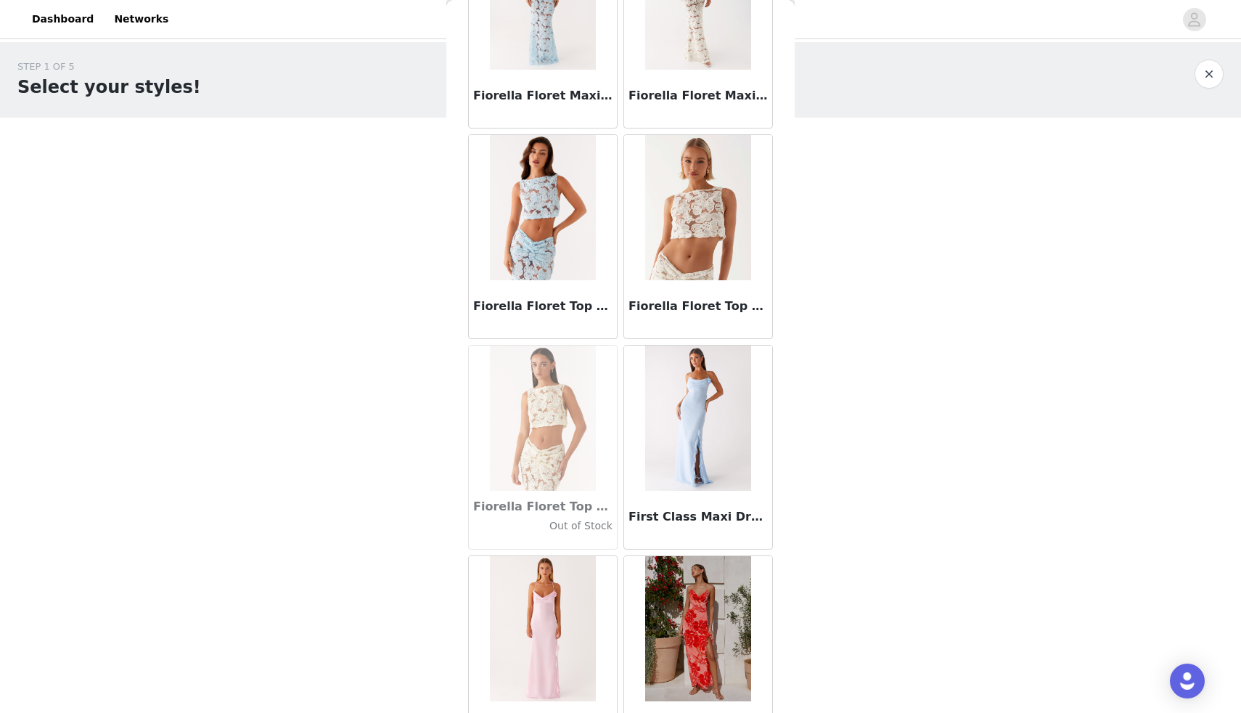
drag, startPoint x: 776, startPoint y: 695, endPoint x: 762, endPoint y: 660, distance: 38.4
click at [762, 660] on div "Back Aamari Maxi Dress - Red Adelaide Shirt Mini Dress - Brown Adored By You Mi…" at bounding box center [620, 356] width 348 height 713
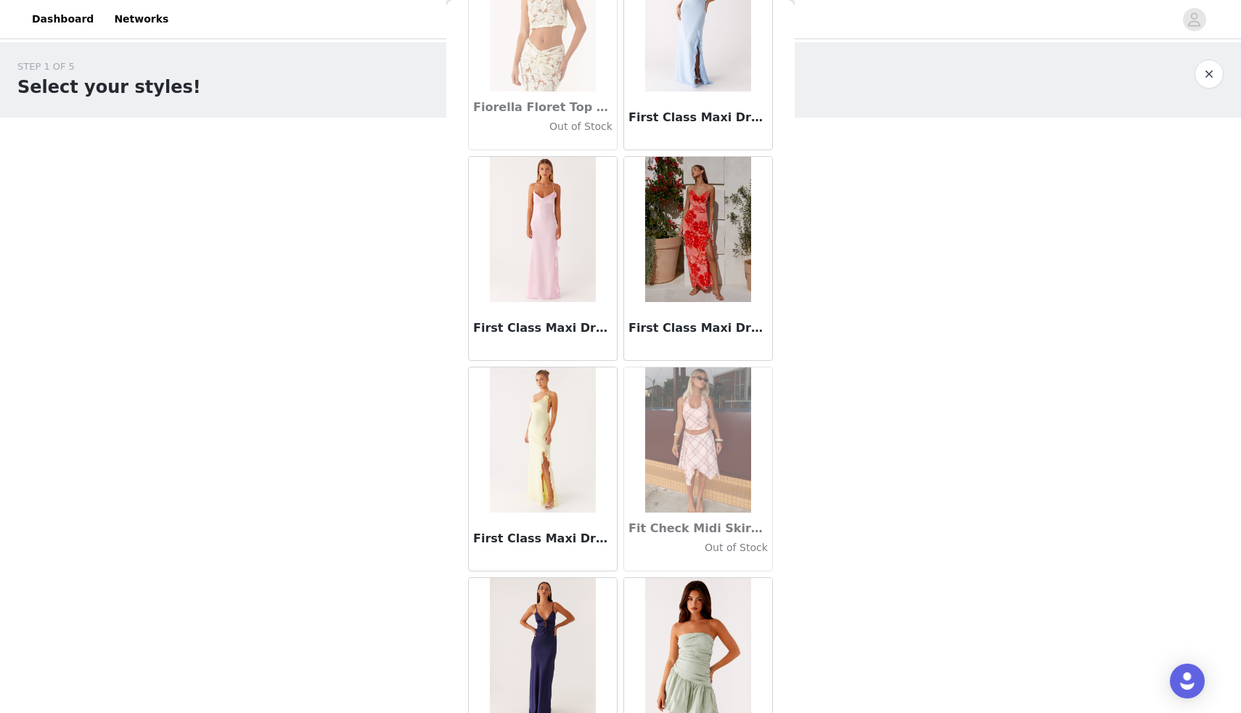
scroll to position [33087, 0]
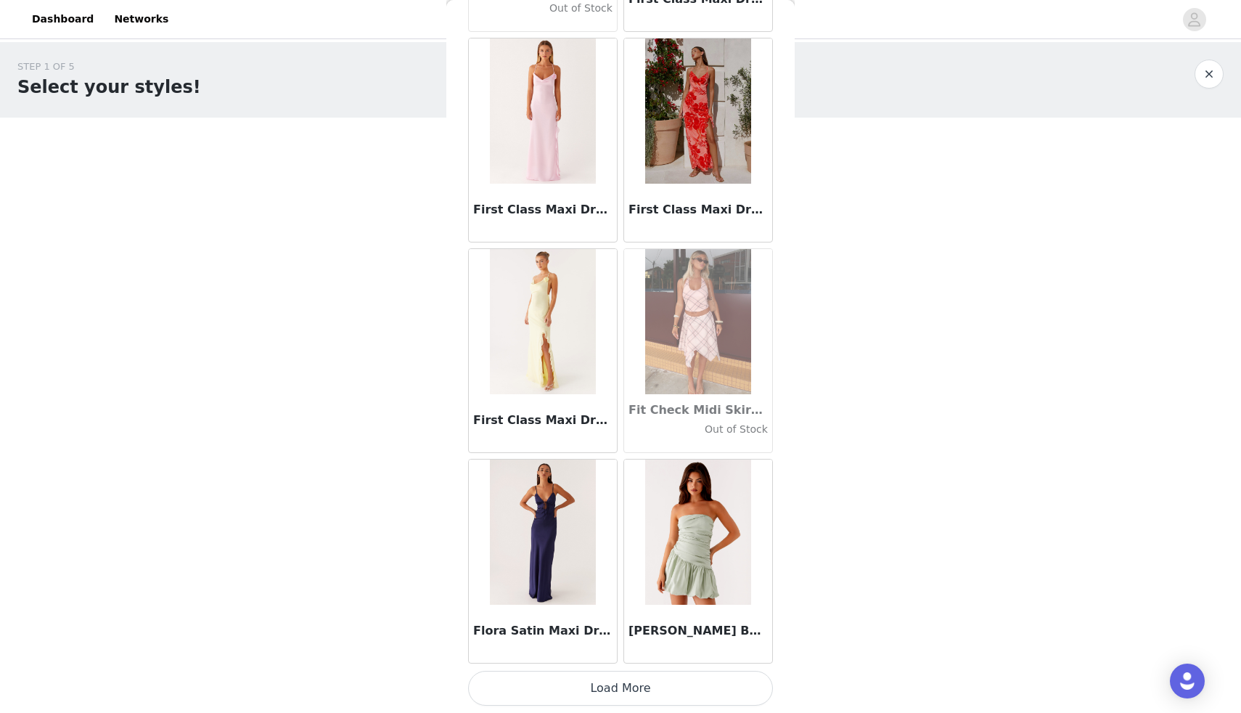
click at [658, 687] on button "Load More" at bounding box center [620, 688] width 305 height 35
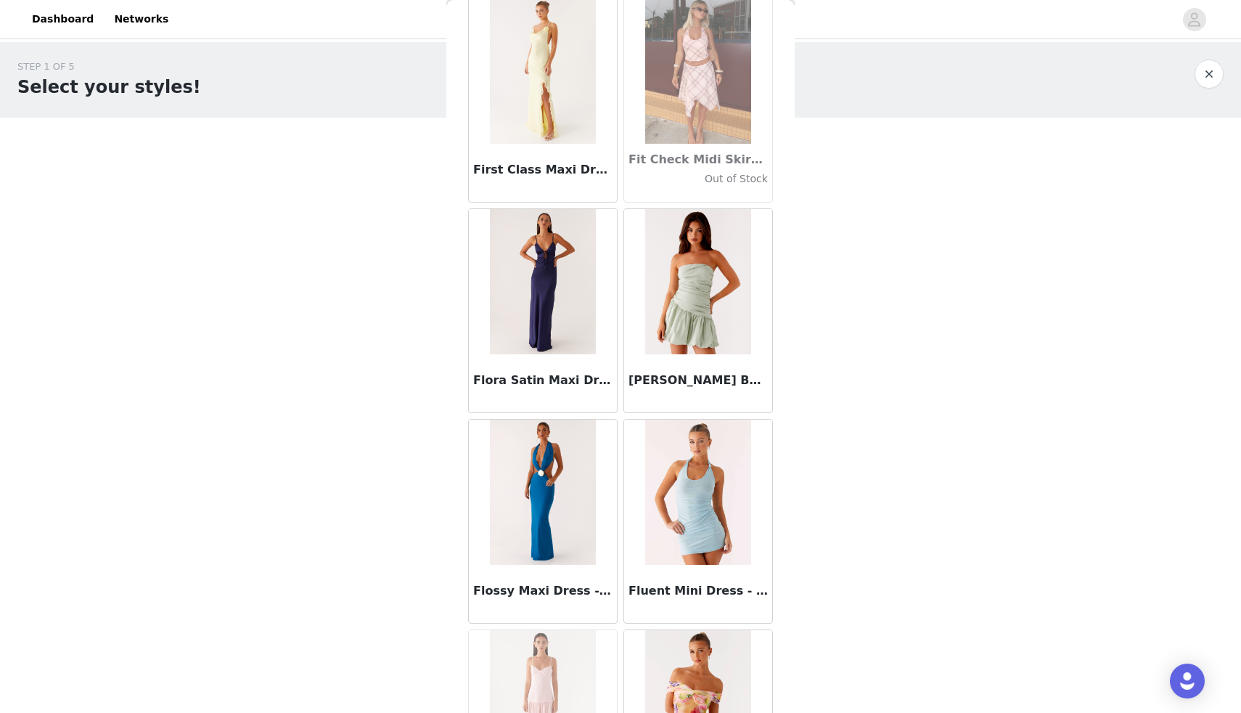
scroll to position [33362, 0]
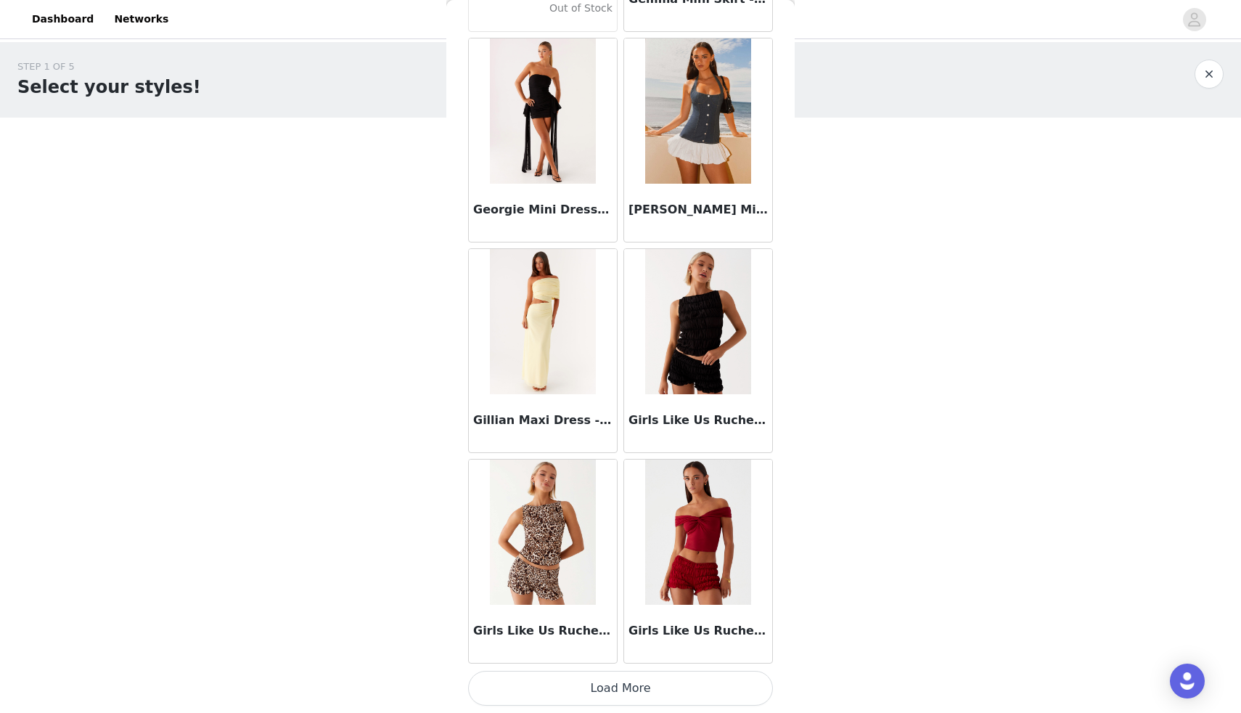
click at [748, 700] on button "Load More" at bounding box center [620, 688] width 305 height 35
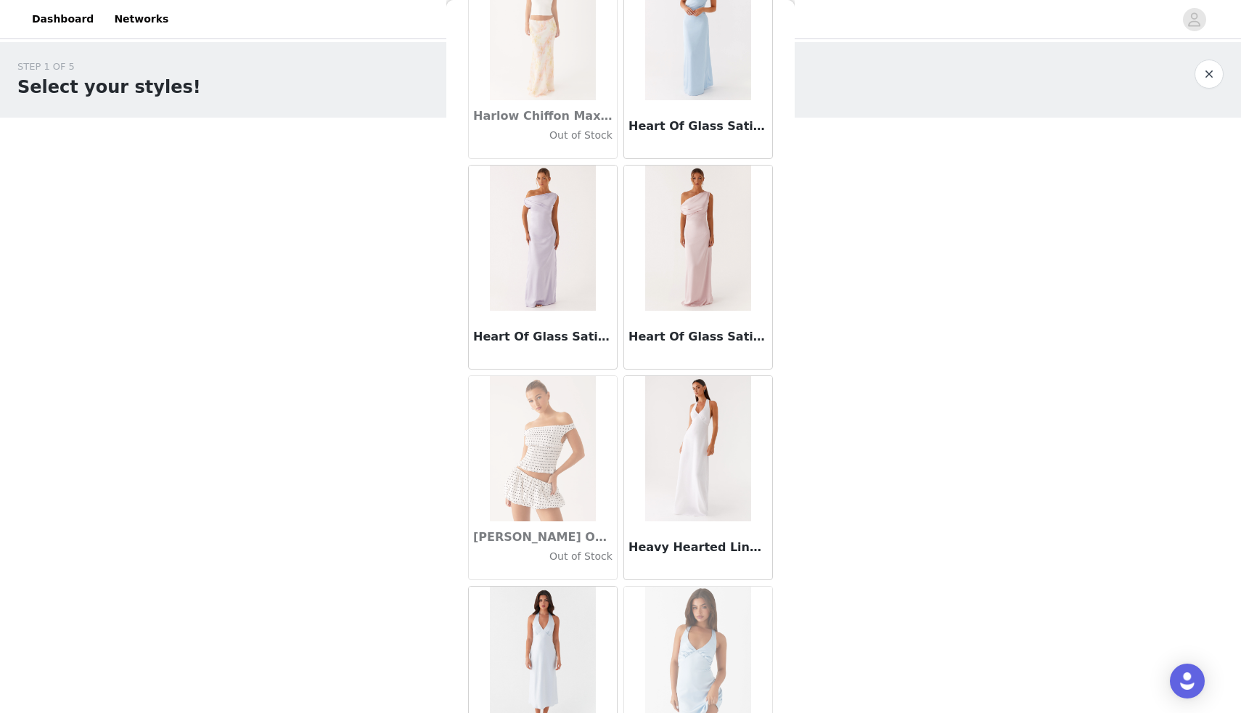
scroll to position [37297, 0]
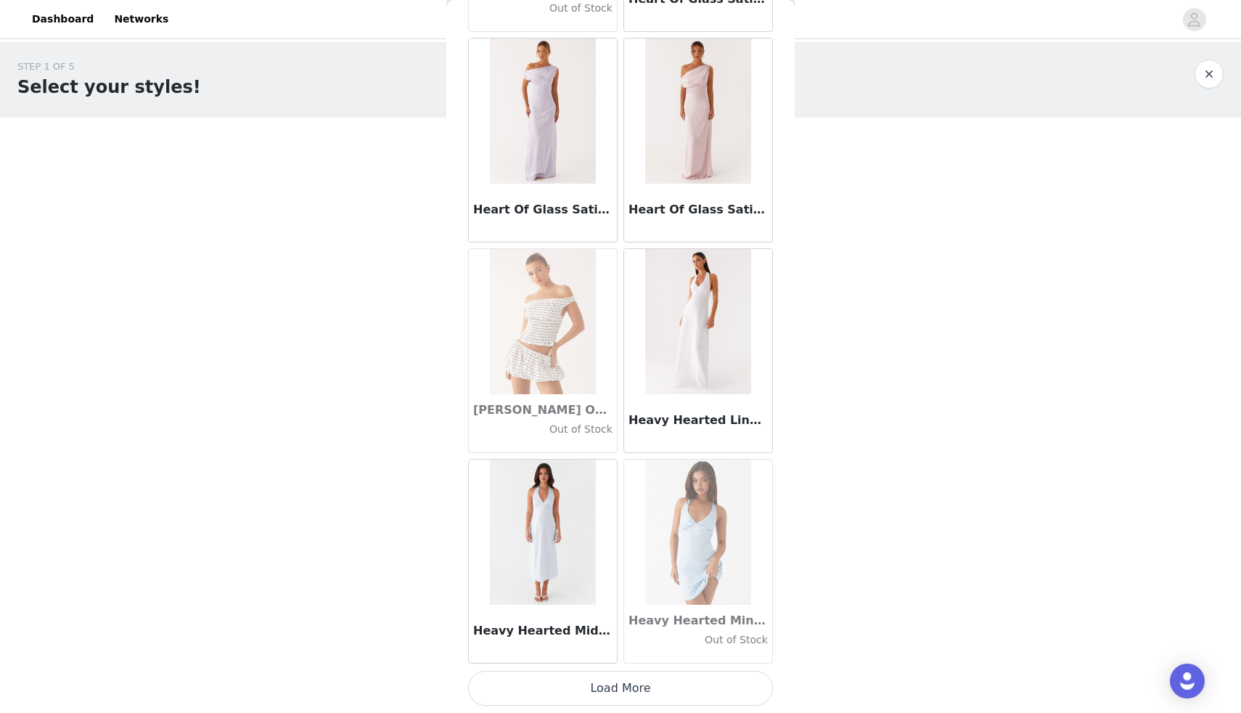
click at [705, 685] on button "Load More" at bounding box center [620, 688] width 305 height 35
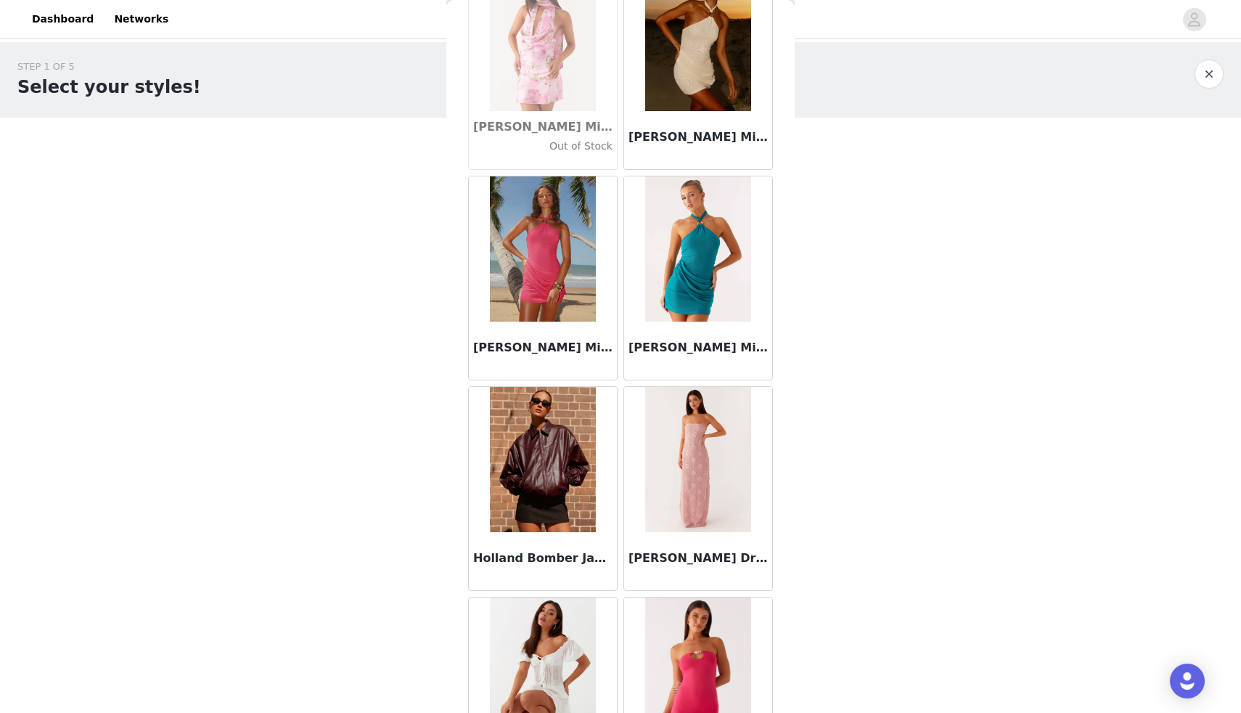
scroll to position [39402, 0]
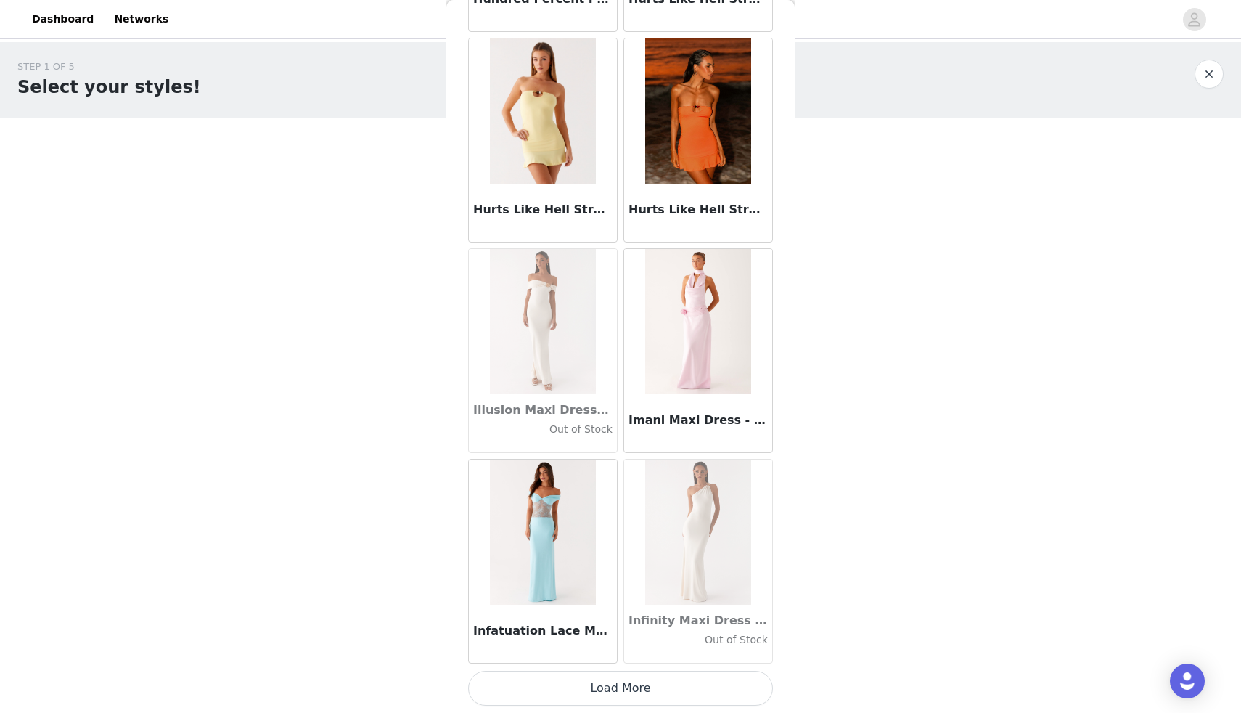
click at [672, 679] on button "Load More" at bounding box center [620, 688] width 305 height 35
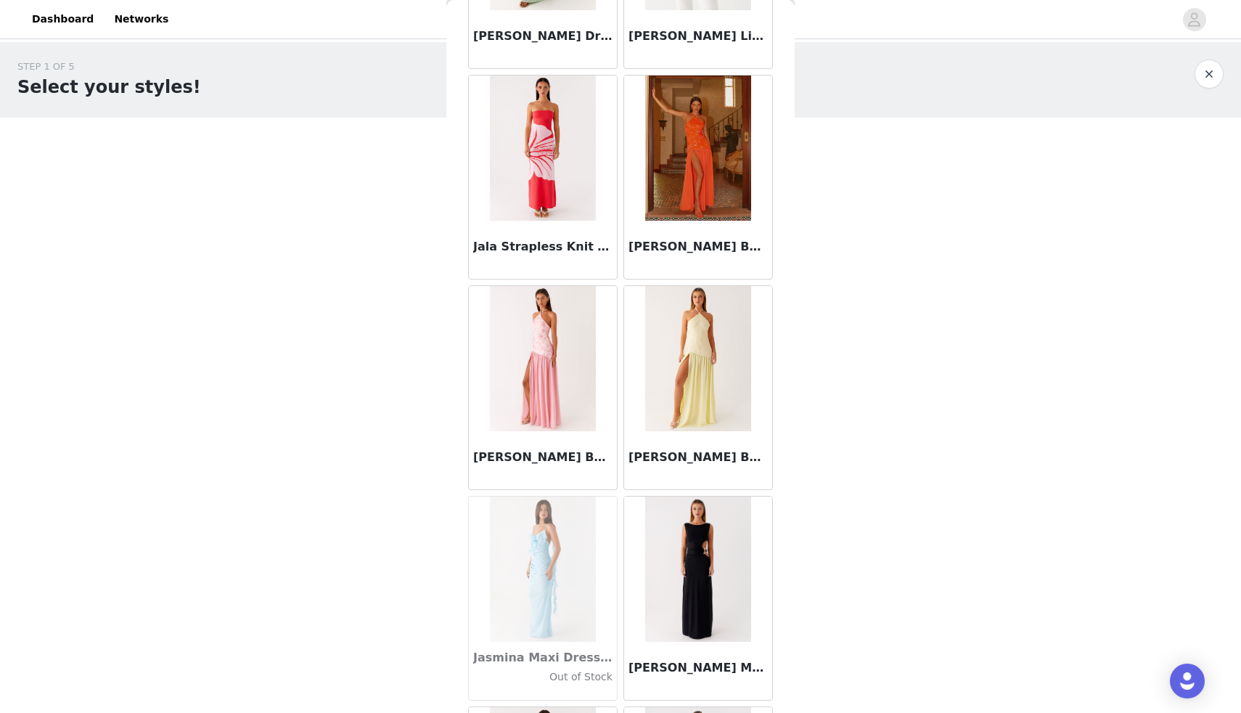
scroll to position [41507, 0]
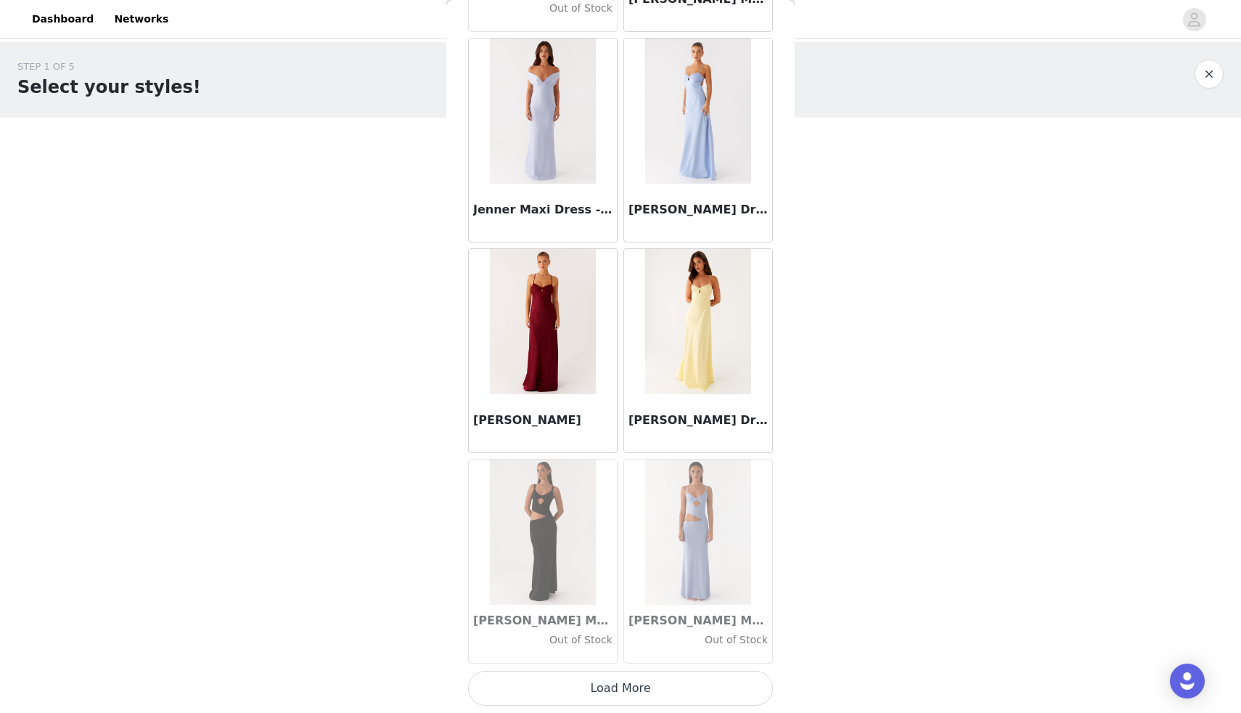
click at [667, 671] on button "Load More" at bounding box center [620, 688] width 305 height 35
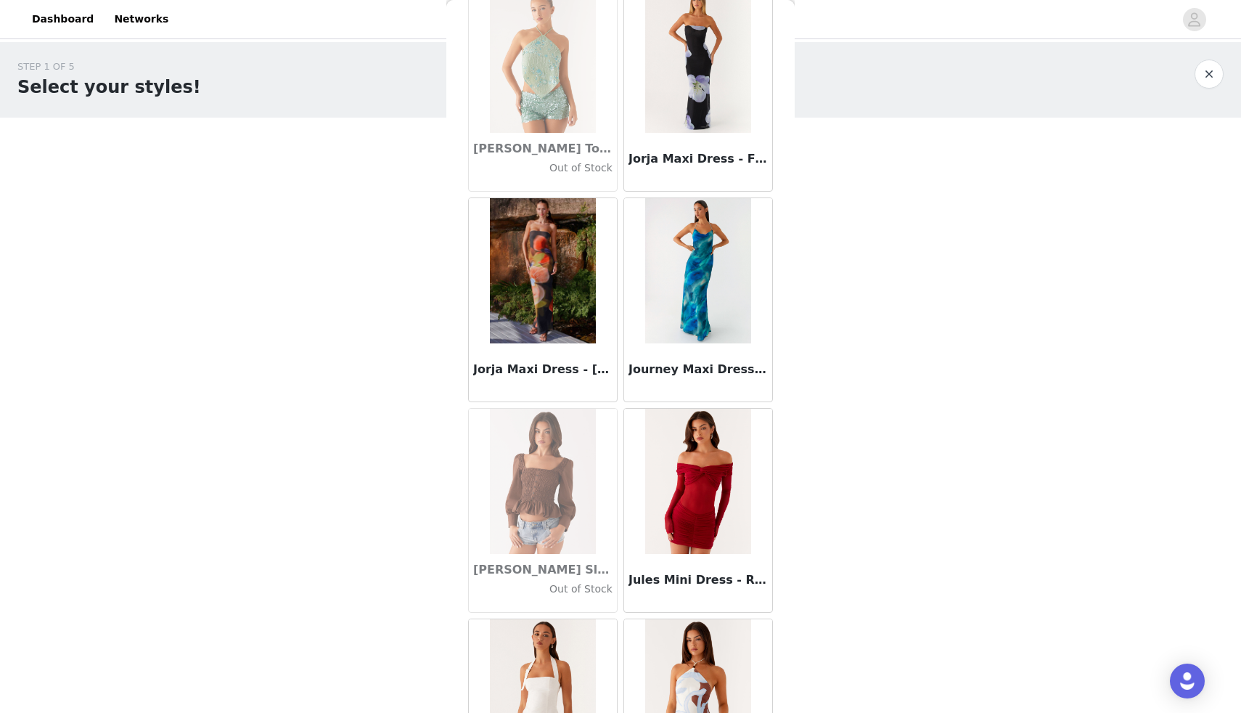
scroll to position [43613, 0]
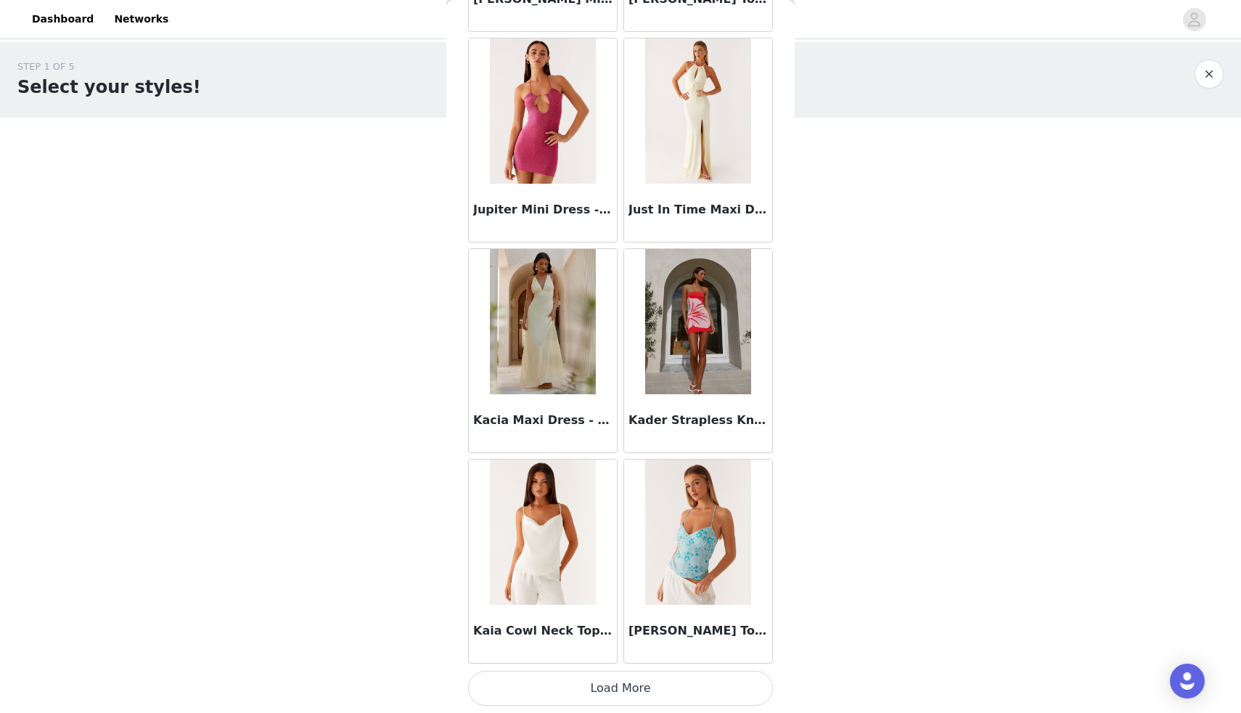
click at [574, 684] on button "Load More" at bounding box center [620, 688] width 305 height 35
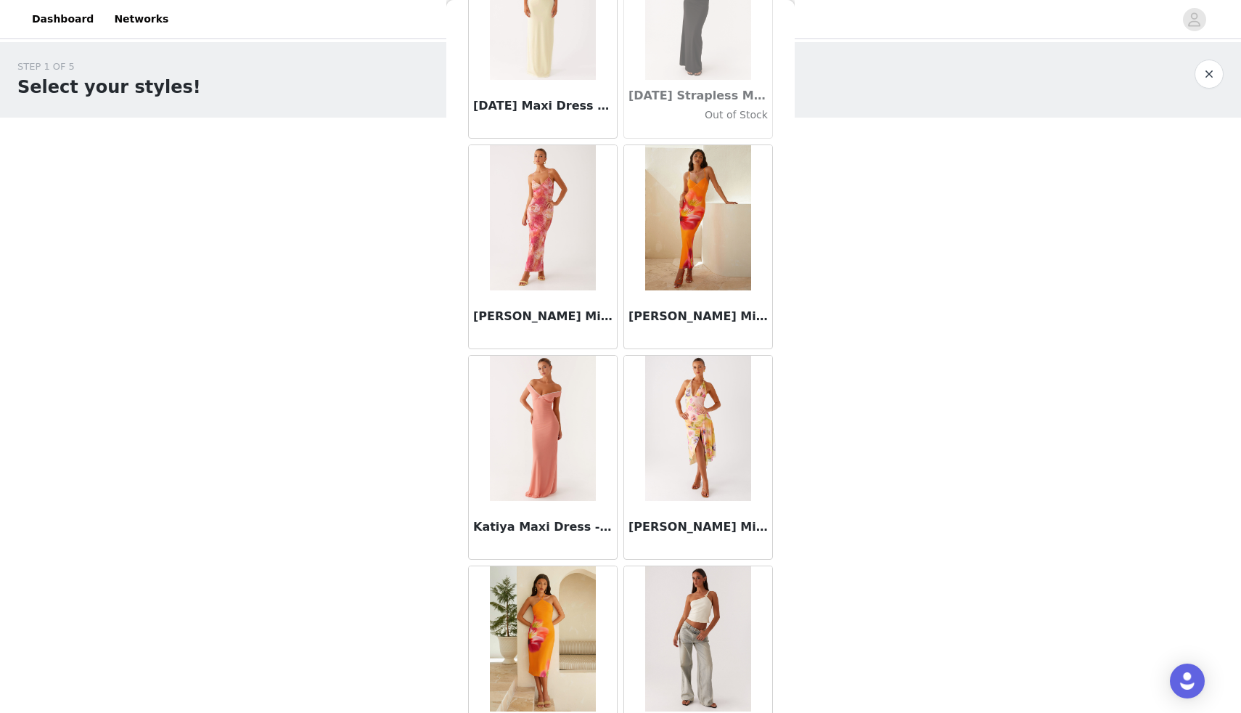
scroll to position [45718, 0]
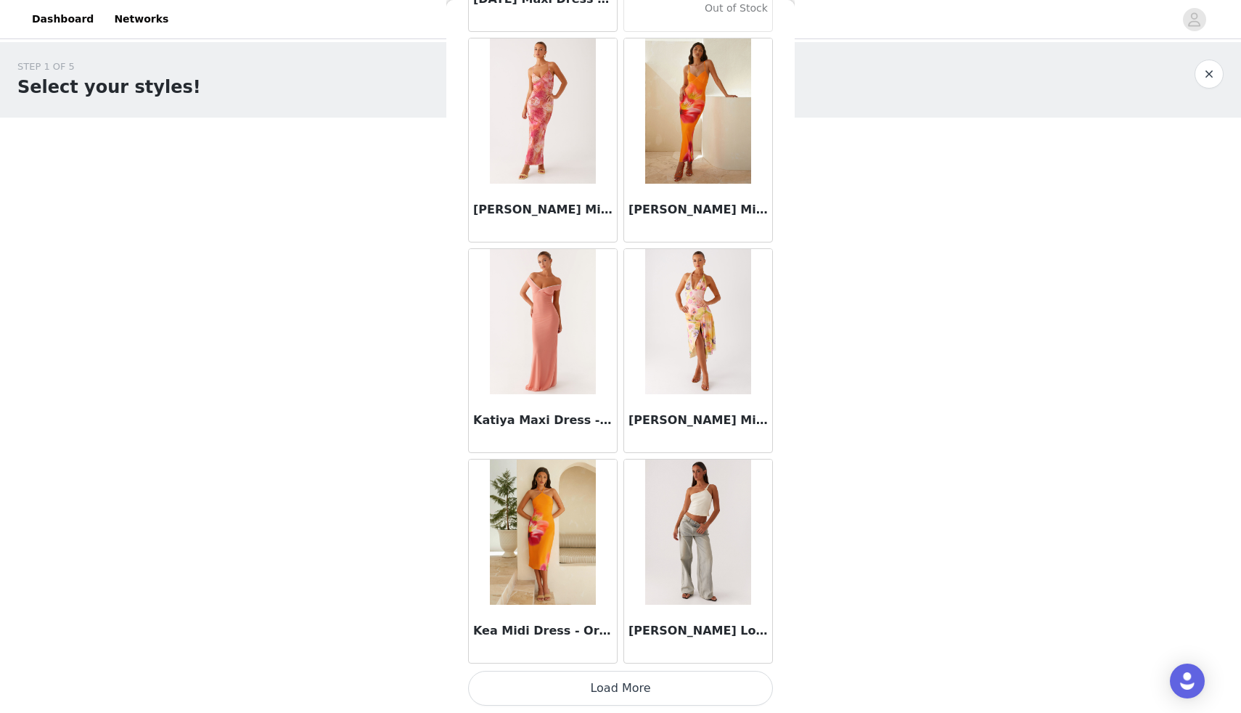
click at [616, 691] on button "Load More" at bounding box center [620, 688] width 305 height 35
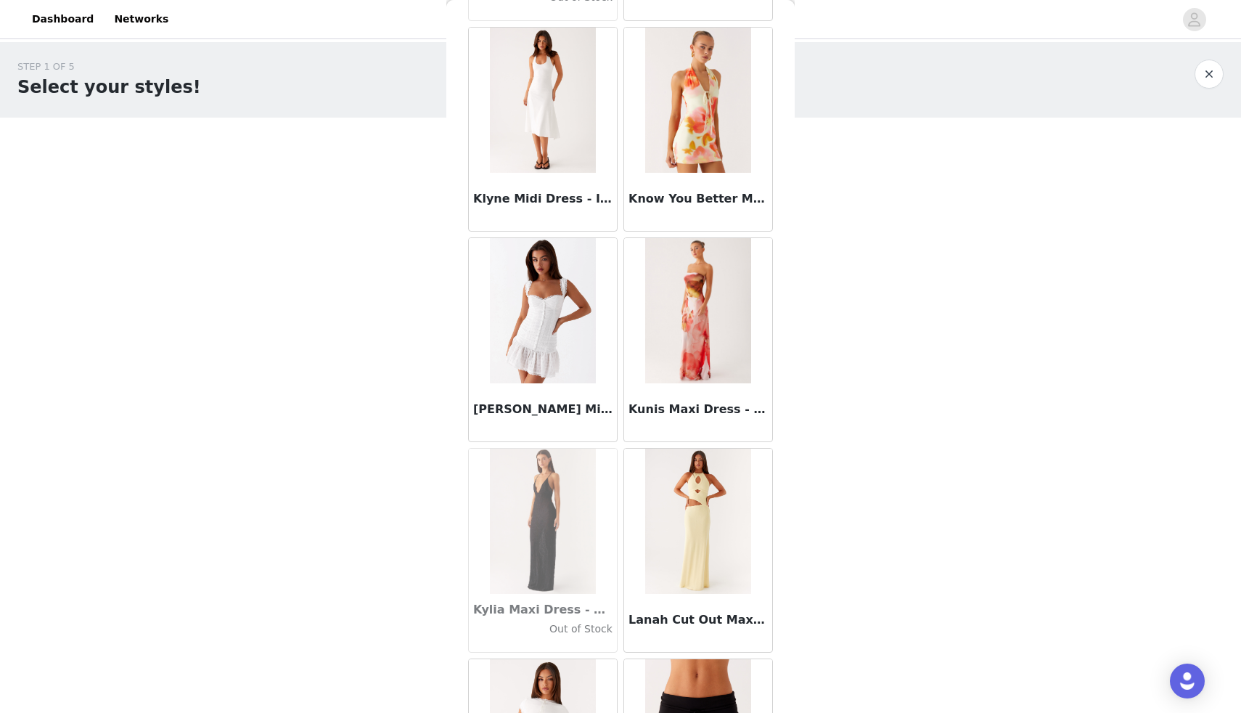
scroll to position [47823, 0]
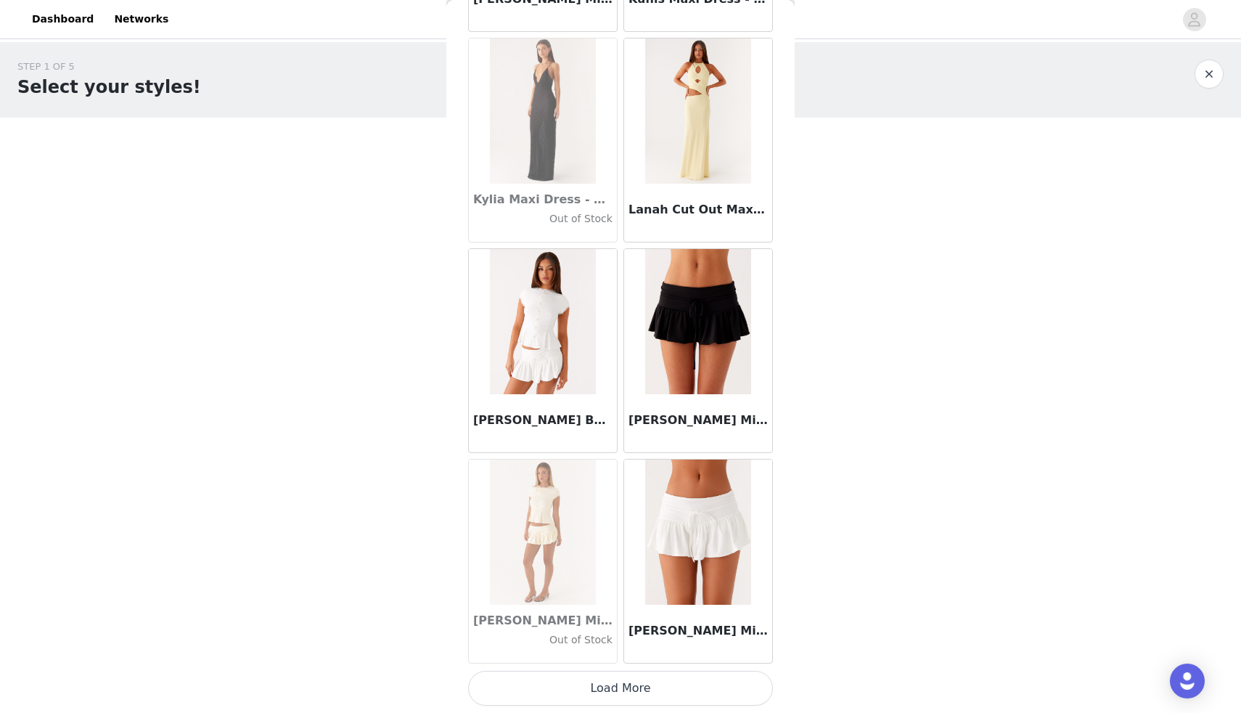
click at [642, 685] on button "Load More" at bounding box center [620, 688] width 305 height 35
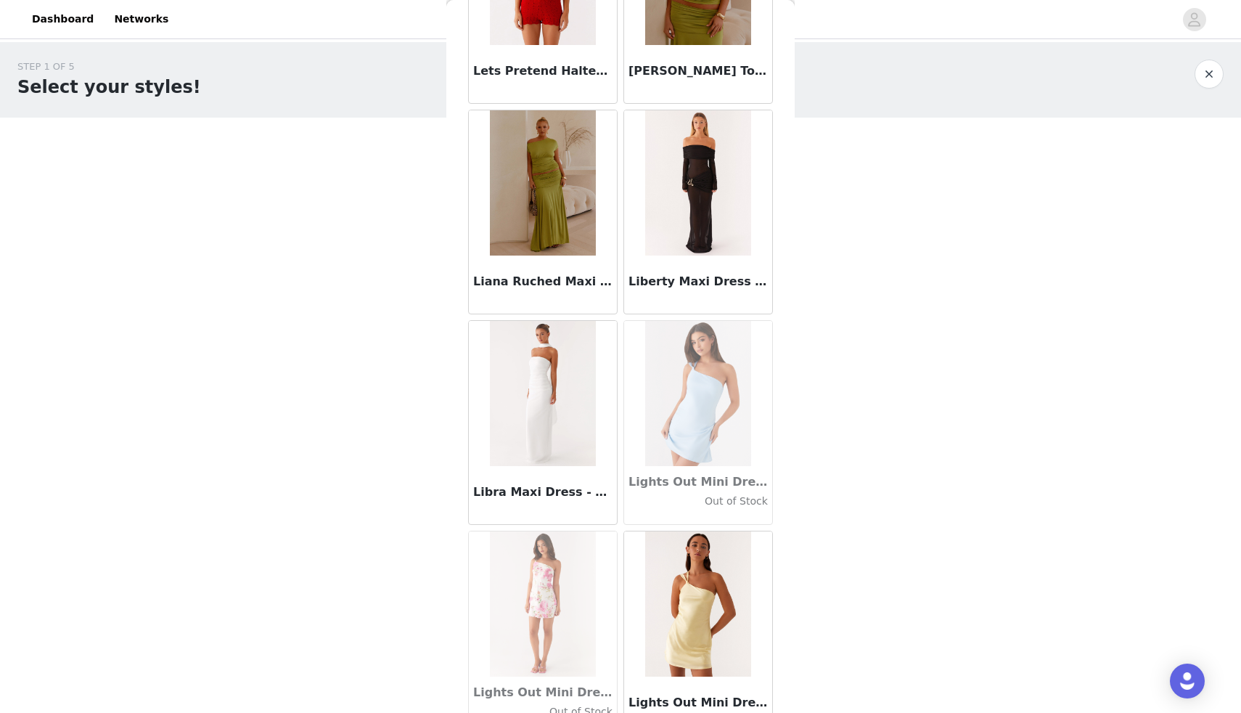
scroll to position [49928, 0]
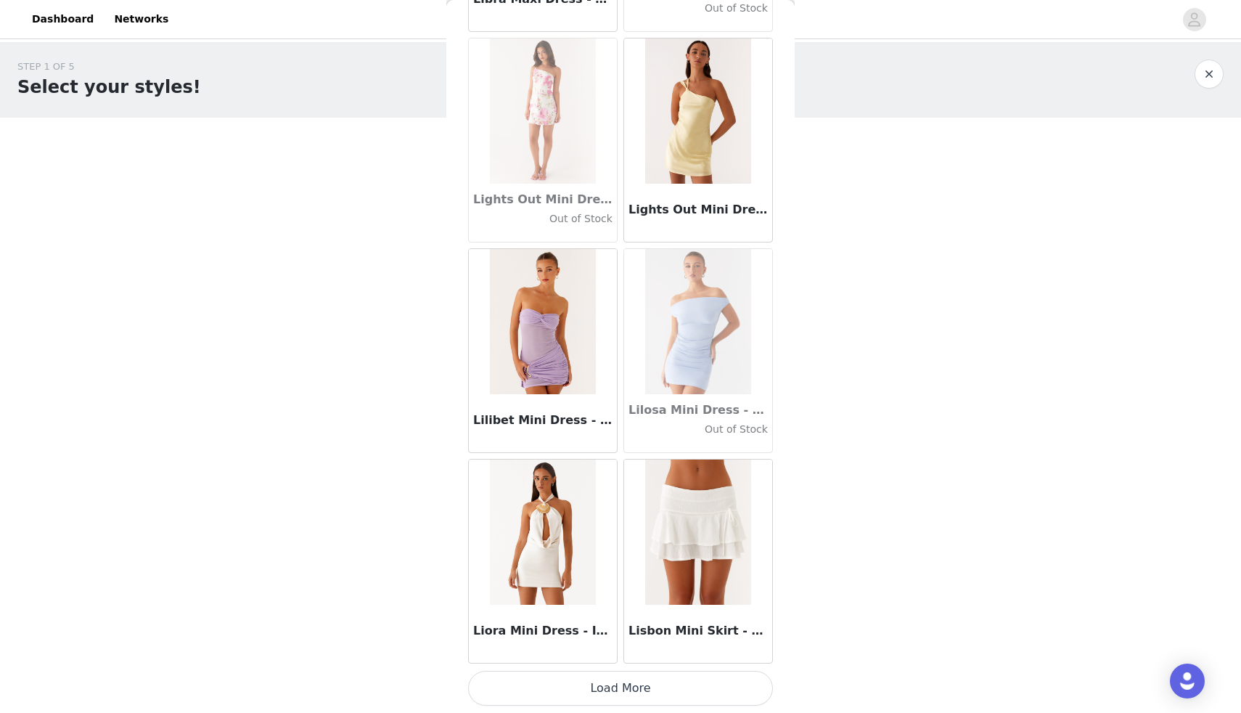
click at [686, 682] on button "Load More" at bounding box center [620, 688] width 305 height 35
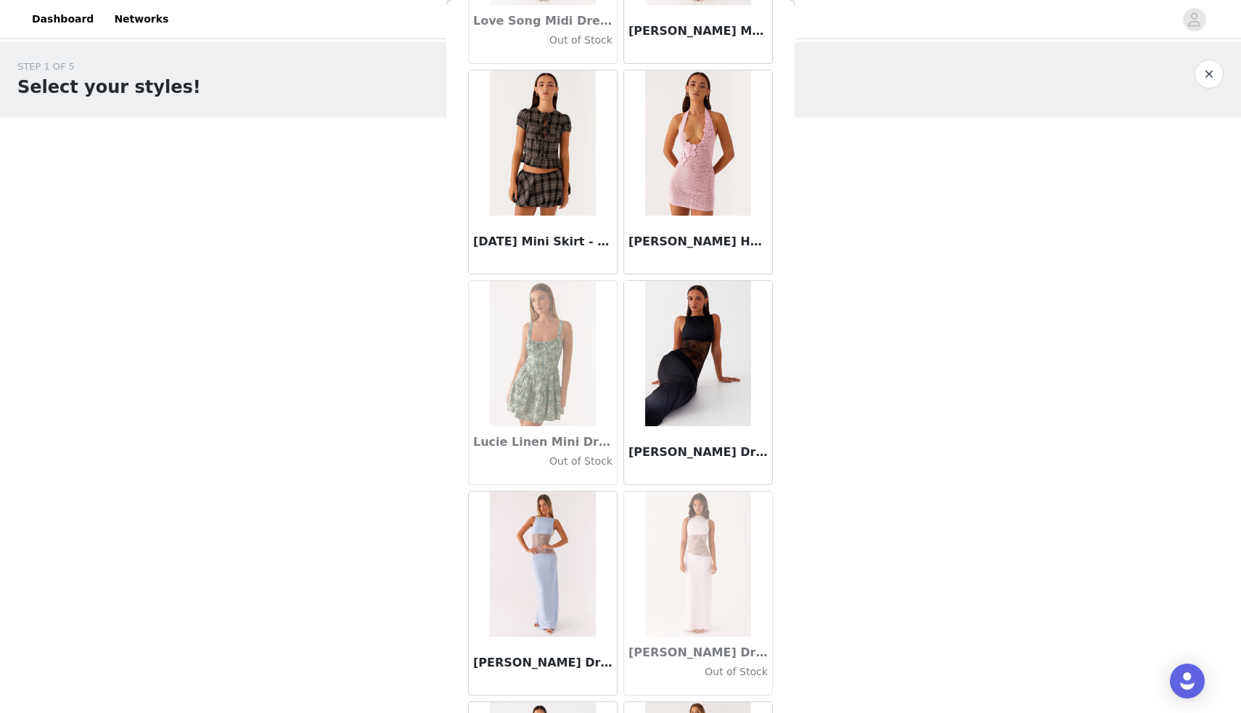
scroll to position [51580, 0]
click at [666, 314] on img at bounding box center [697, 354] width 105 height 145
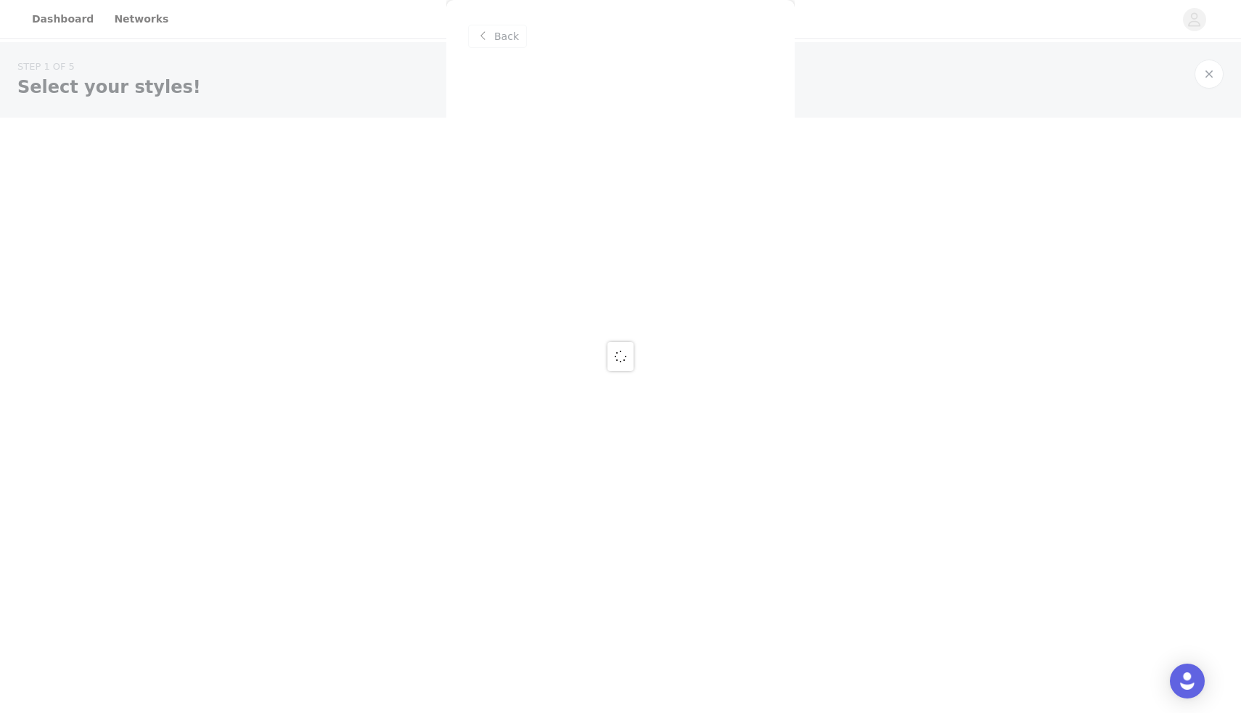
scroll to position [0, 0]
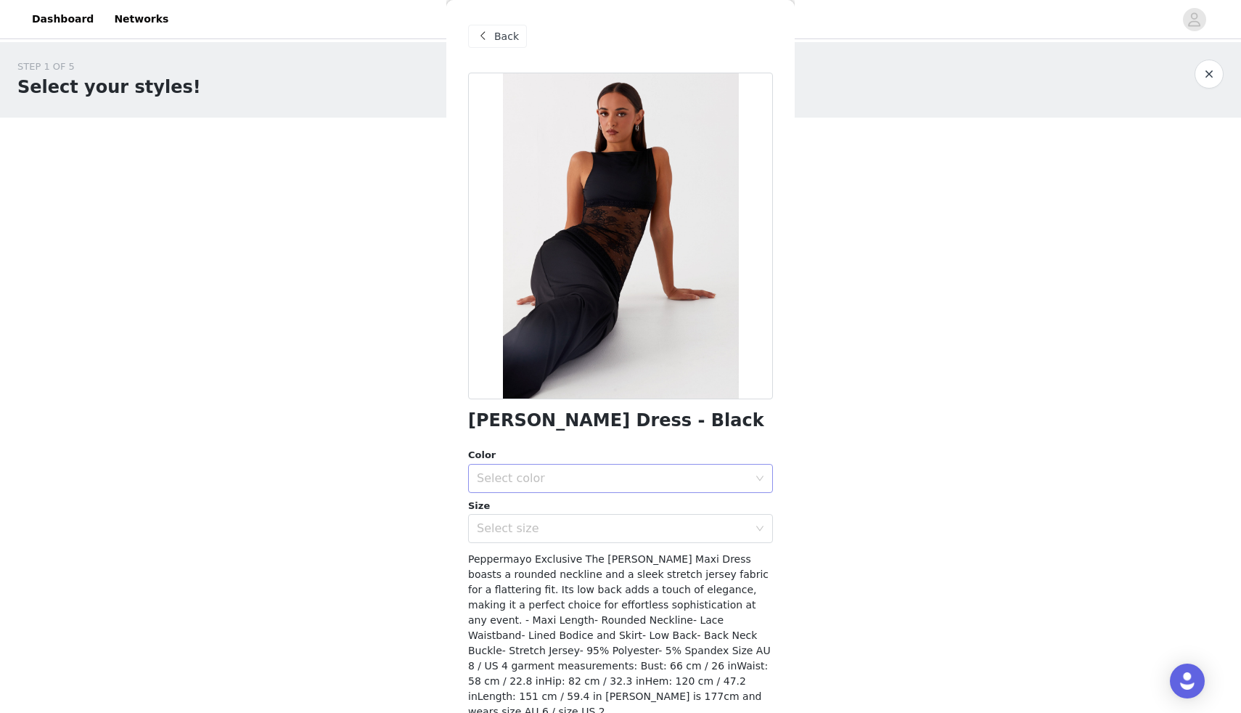
click at [540, 483] on div "Select color" at bounding box center [612, 478] width 271 height 15
click at [542, 515] on li "Black" at bounding box center [620, 510] width 305 height 23
click at [543, 526] on div "Select size" at bounding box center [612, 528] width 271 height 15
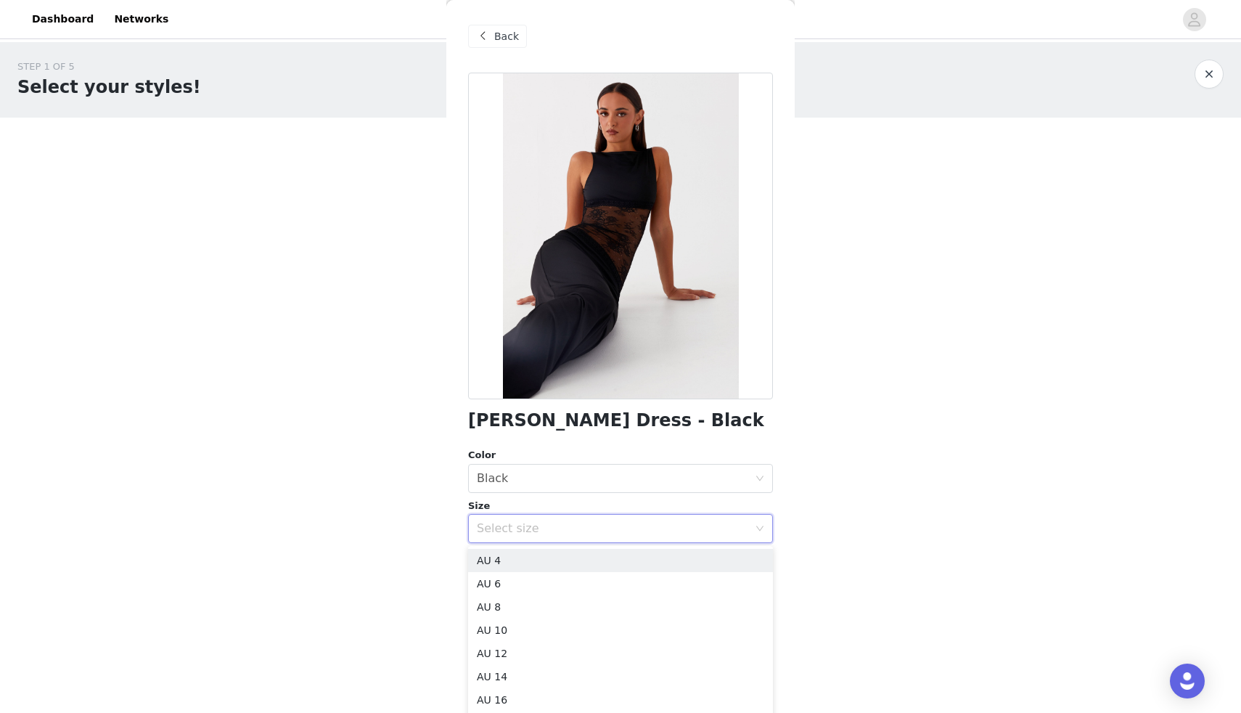
click at [600, 446] on div "[PERSON_NAME] Maxi Dress - Black Color Select color Black Size Select size Pepp…" at bounding box center [620, 427] width 305 height 708
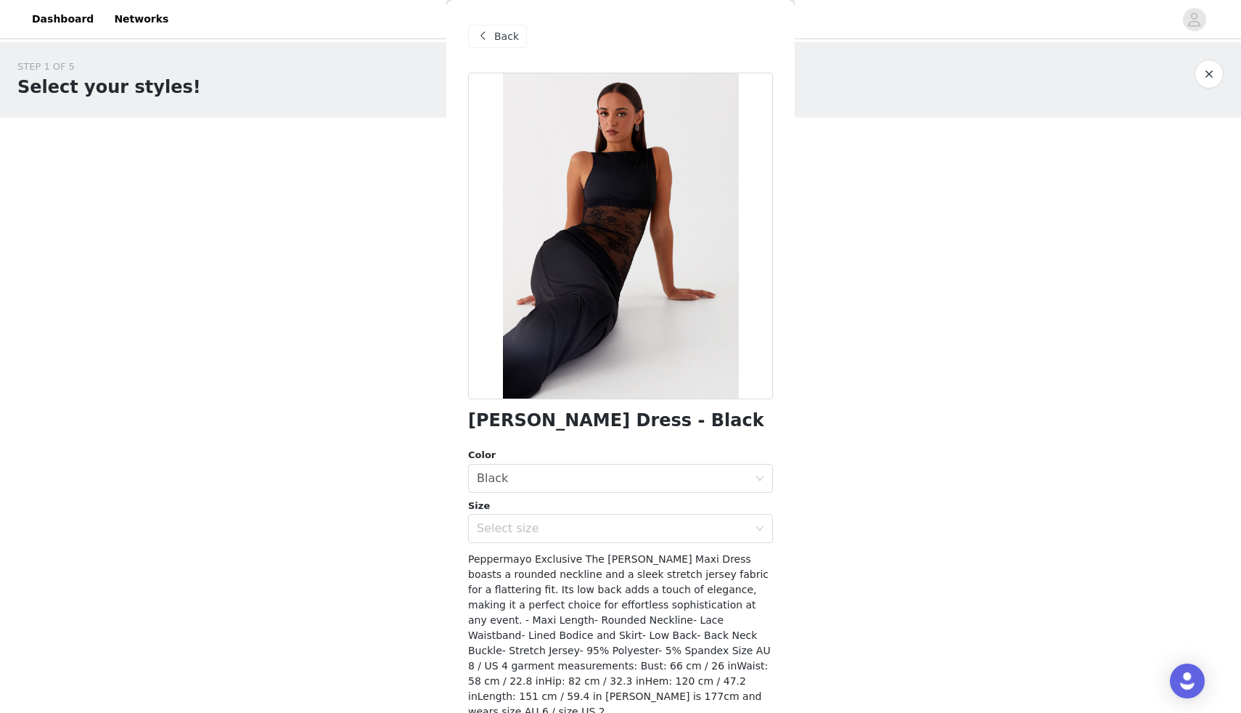
click at [489, 38] on span at bounding box center [482, 36] width 17 height 17
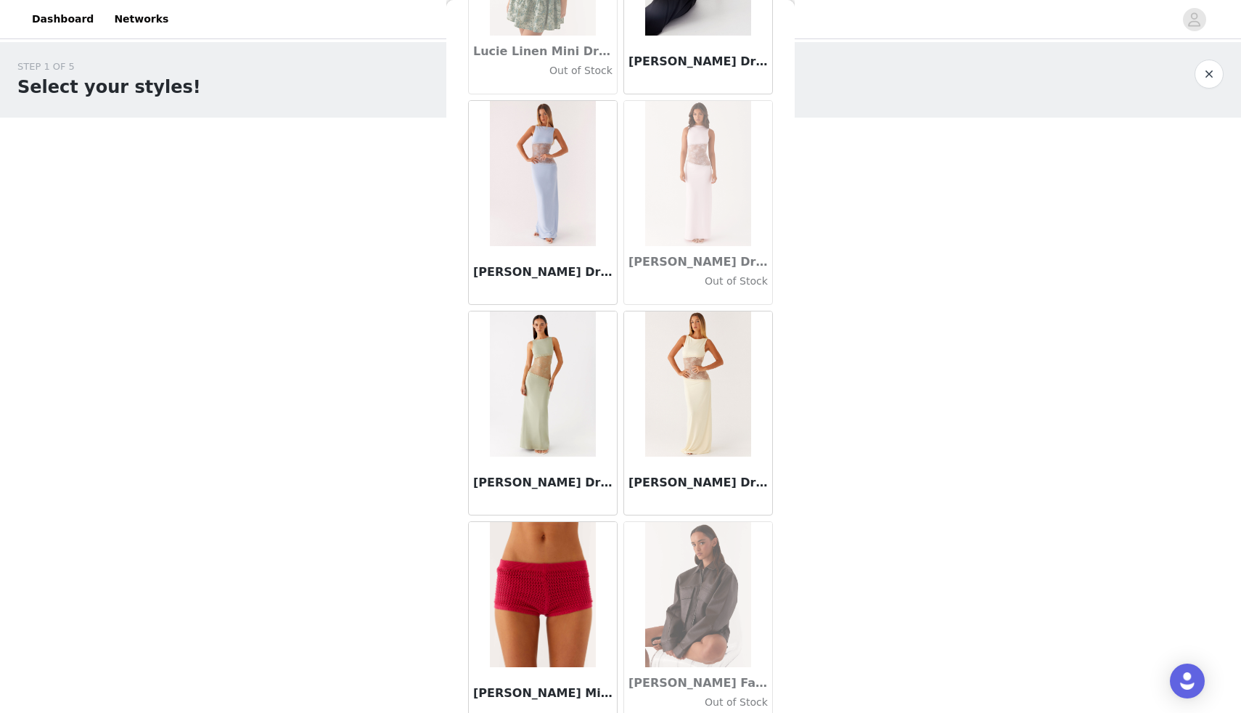
scroll to position [51731, 0]
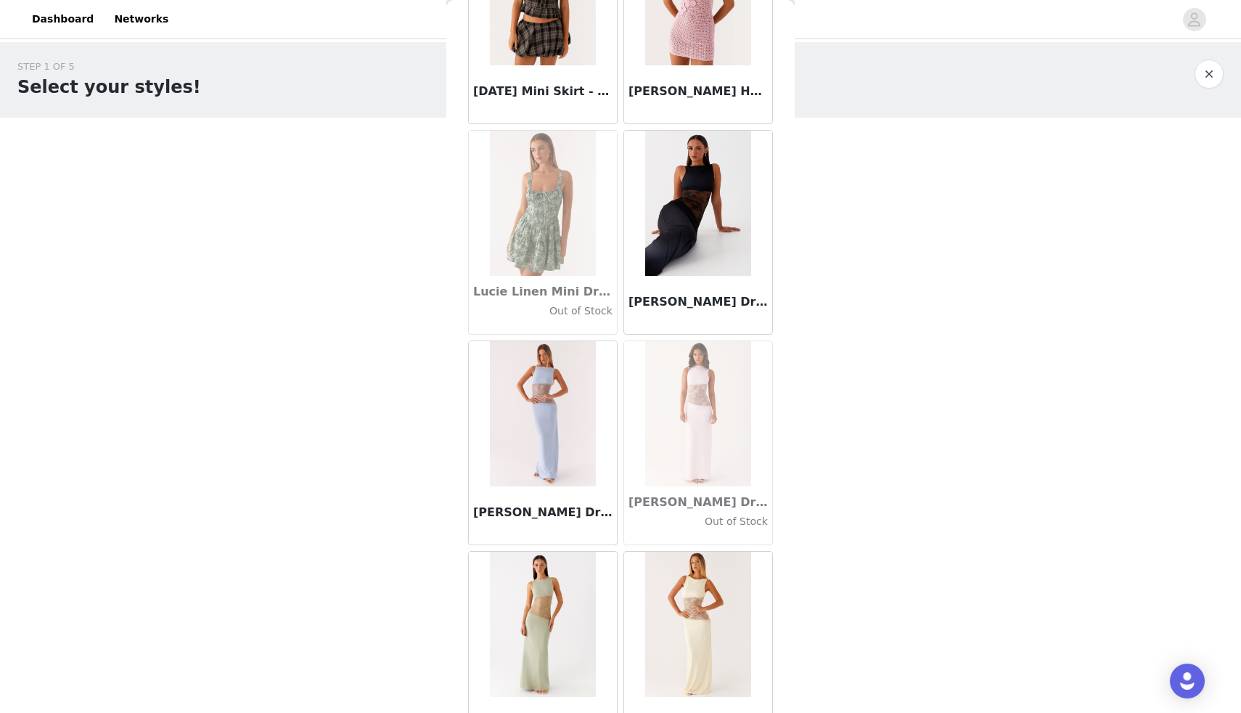
click at [682, 239] on img at bounding box center [697, 203] width 105 height 145
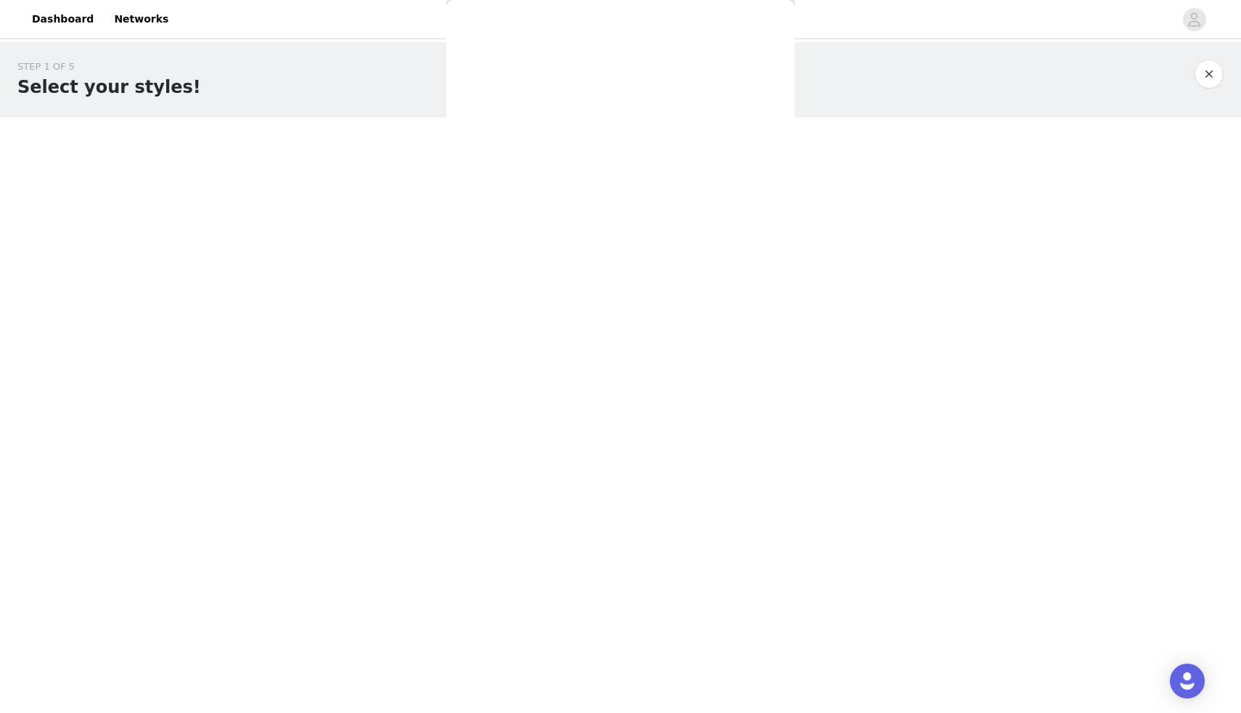
scroll to position [52, 0]
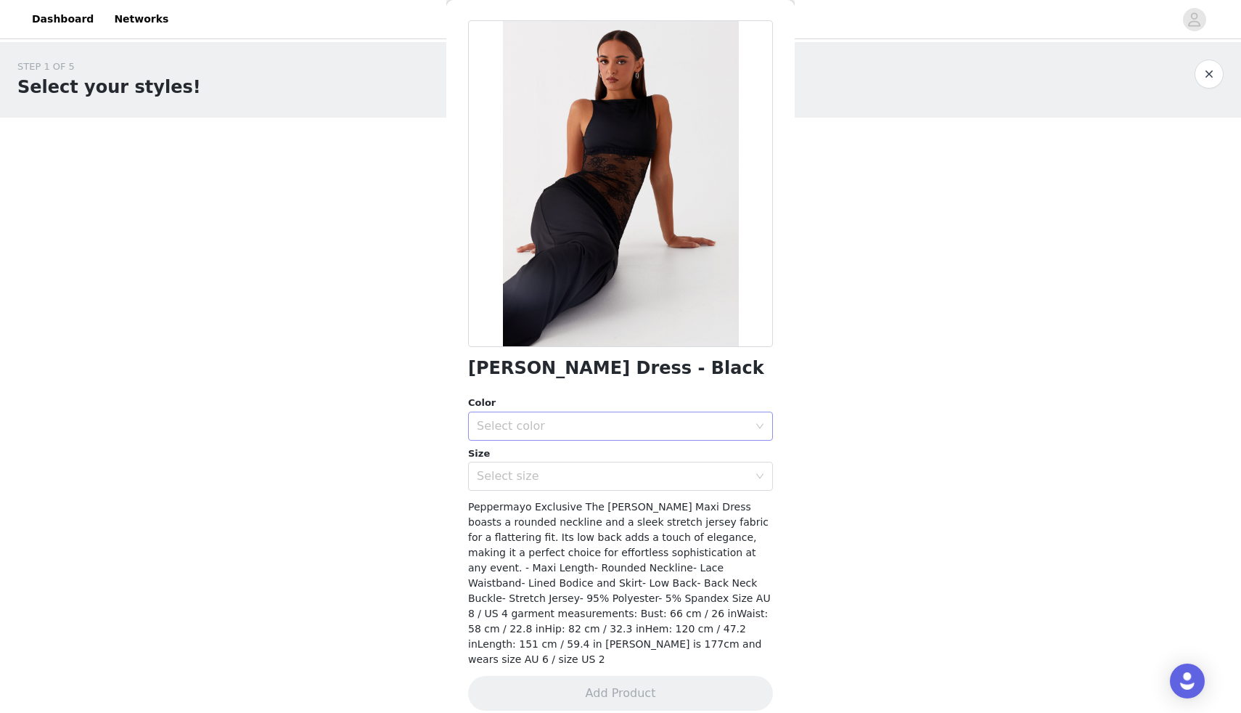
click at [523, 431] on div "Select color" at bounding box center [612, 426] width 271 height 15
click at [528, 453] on li "Black" at bounding box center [620, 457] width 305 height 23
